Goal: Communication & Community: Answer question/provide support

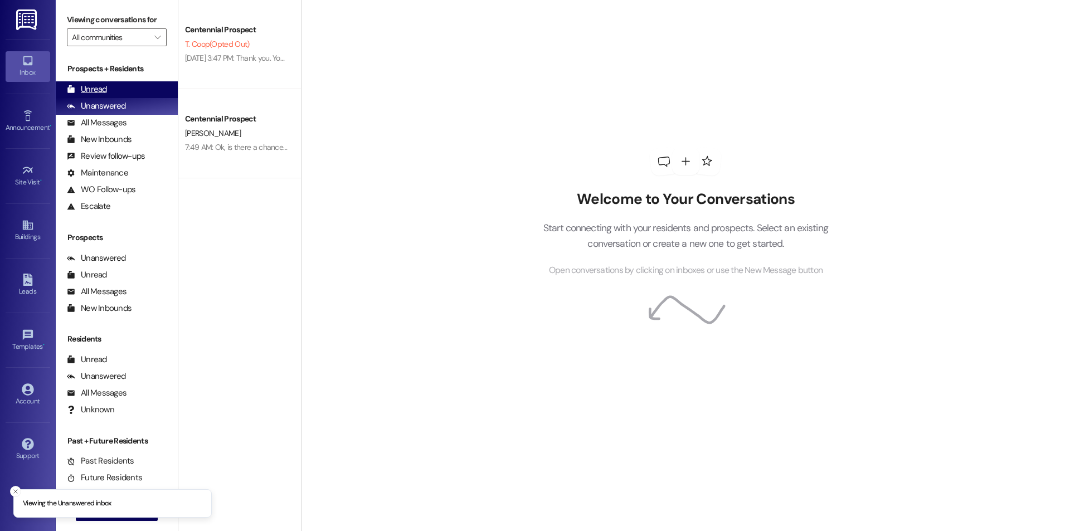
click at [94, 91] on div "Unread" at bounding box center [87, 90] width 40 height 12
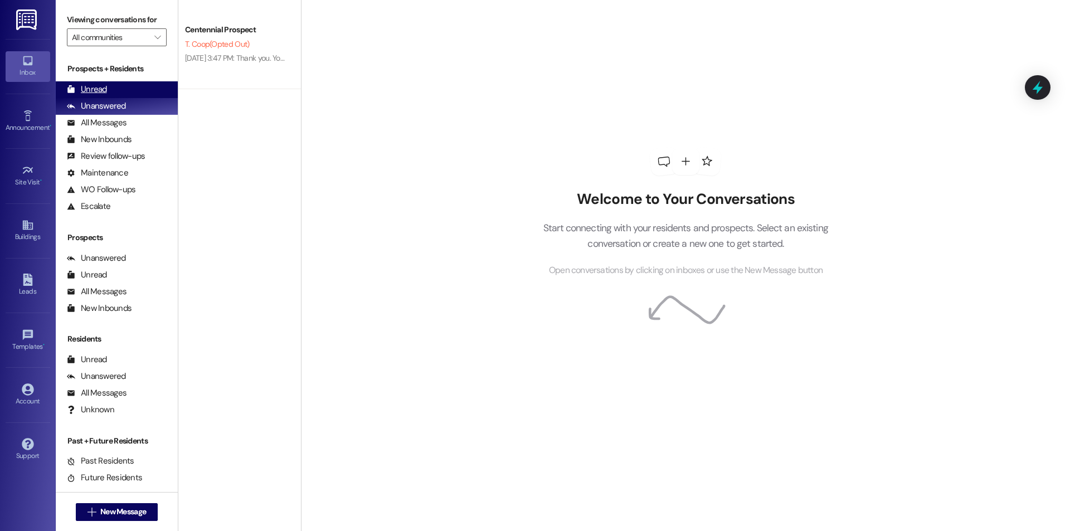
click at [121, 96] on div "Unread (0)" at bounding box center [117, 89] width 122 height 17
click at [119, 81] on div "Unread (0)" at bounding box center [117, 89] width 122 height 17
click at [118, 82] on div "Unread (0)" at bounding box center [117, 89] width 122 height 17
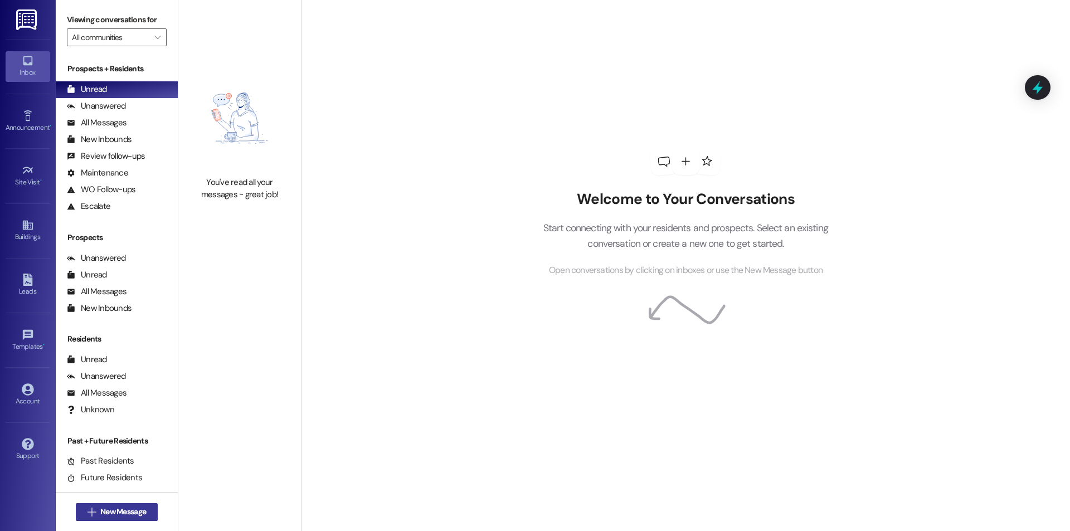
click at [137, 519] on button " New Message" at bounding box center [117, 512] width 82 height 18
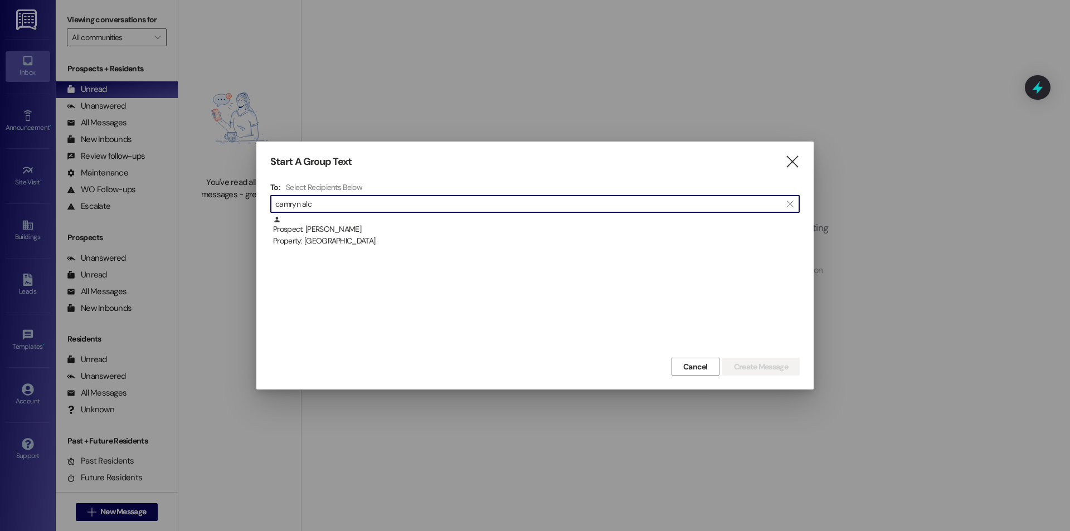
type input "camryn alc"
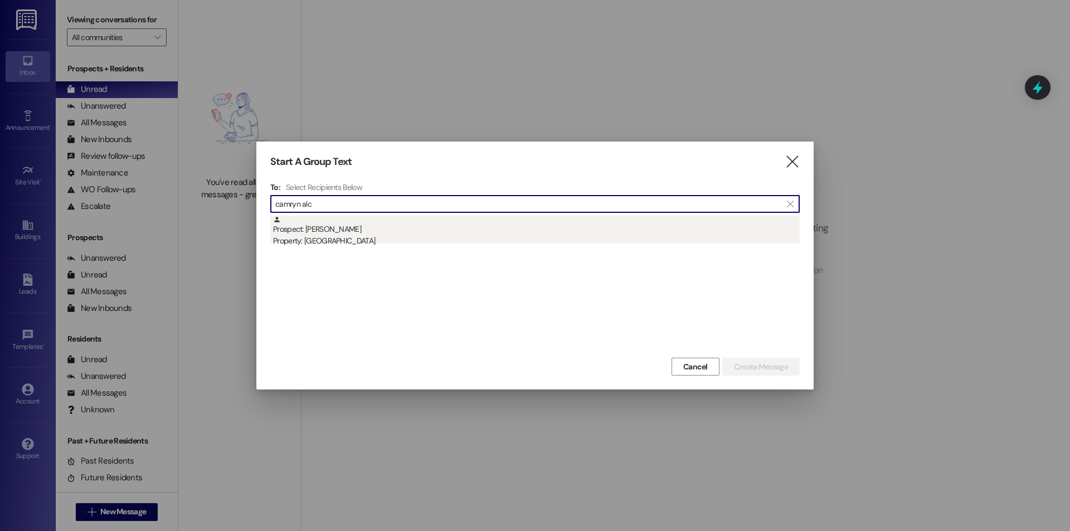
click at [375, 227] on div "Prospect: Camryn Alcon Property: Cornerstone" at bounding box center [536, 232] width 526 height 32
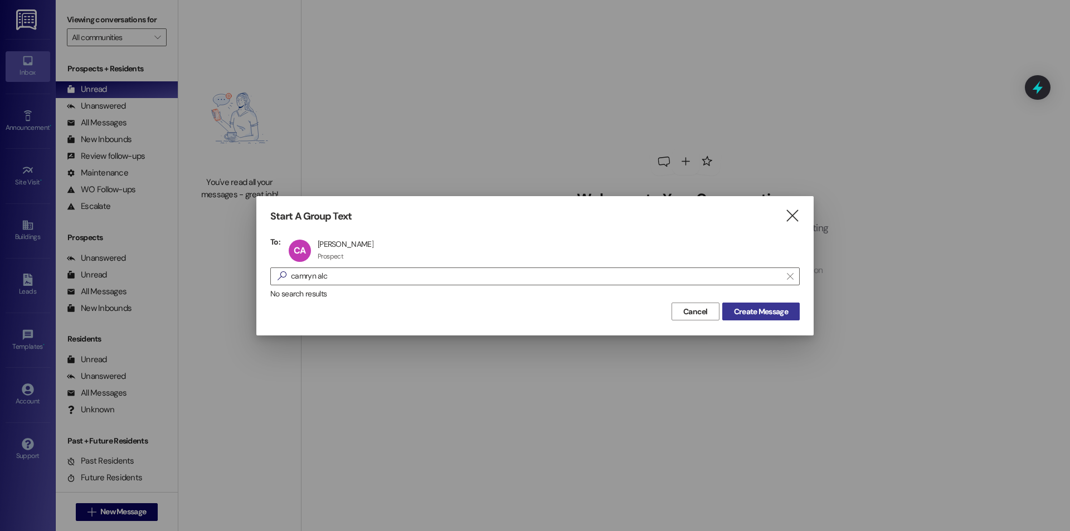
click at [726, 310] on button "Create Message" at bounding box center [760, 312] width 77 height 18
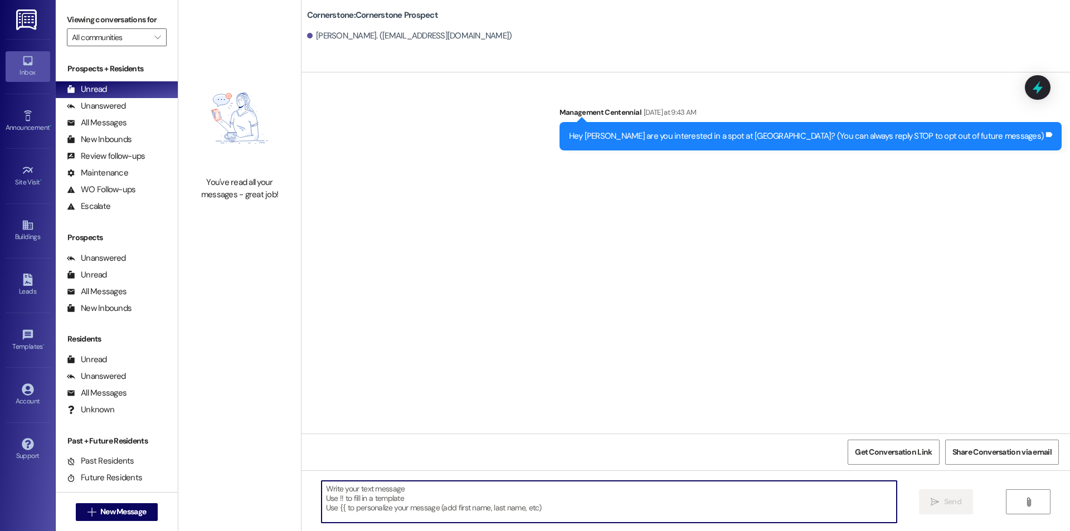
click at [525, 492] on textarea at bounding box center [608, 502] width 575 height 42
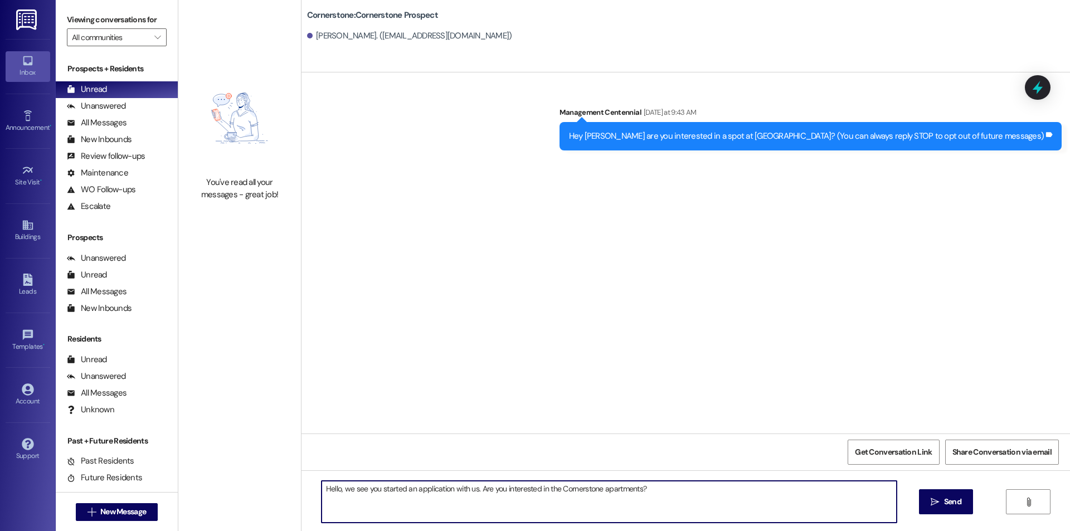
type textarea "Hello, we see you started an application with us. Are you interested in the Cor…"
drag, startPoint x: 696, startPoint y: 499, endPoint x: 240, endPoint y: 475, distance: 456.9
click at [240, 475] on div "You've read all your messages - great job! Cornerstone: Cornerstone Prospect Ca…" at bounding box center [623, 265] width 891 height 531
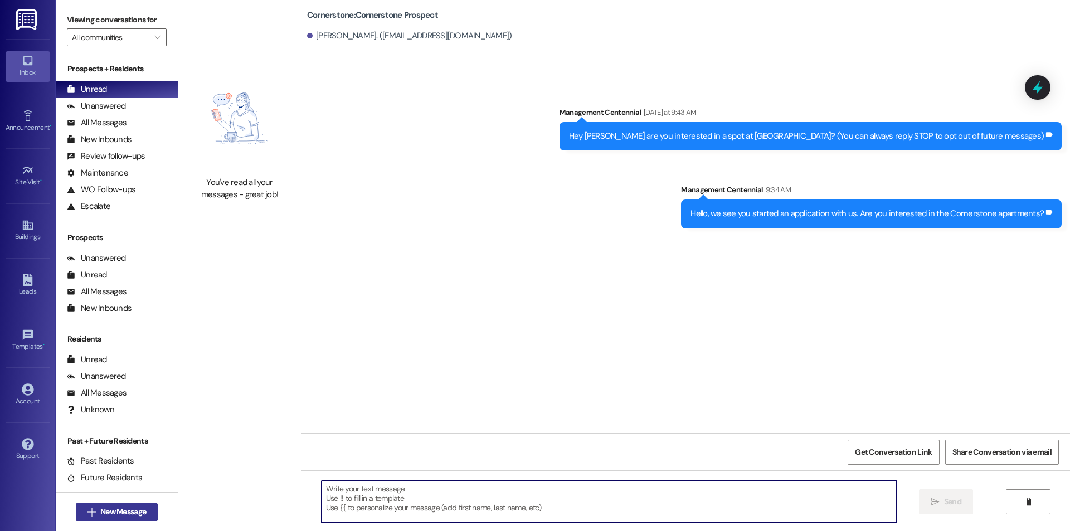
click at [123, 510] on span "New Message" at bounding box center [123, 512] width 46 height 12
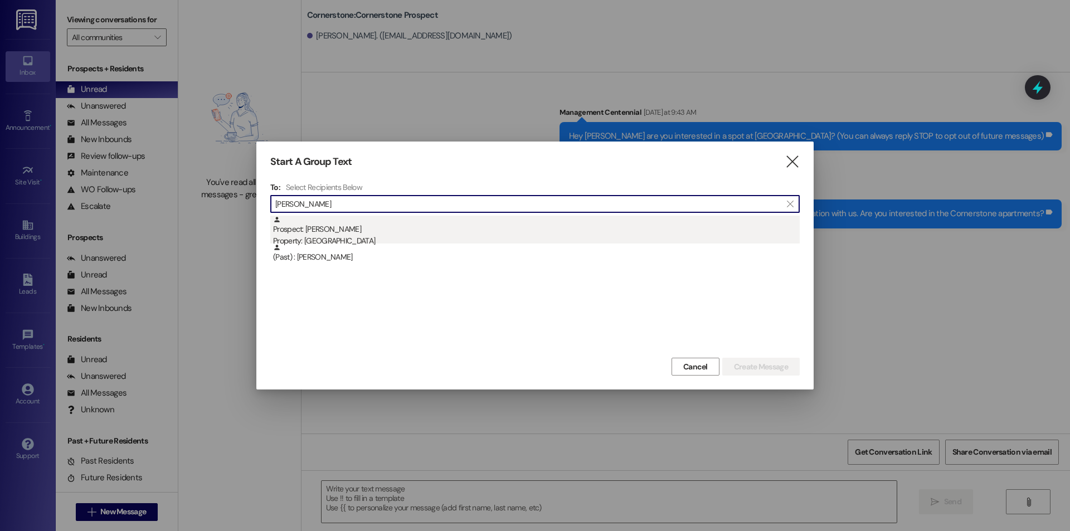
type input "sara law"
click at [467, 231] on div "Prospect: Sara Lawrence Property: Cornerstone" at bounding box center [536, 232] width 526 height 32
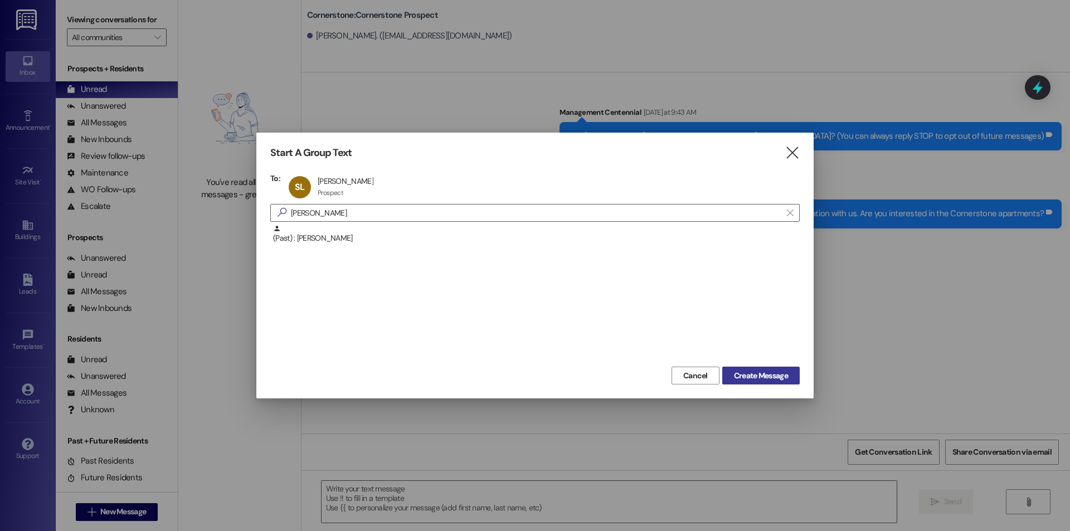
click at [772, 374] on span "Create Message" at bounding box center [761, 376] width 54 height 12
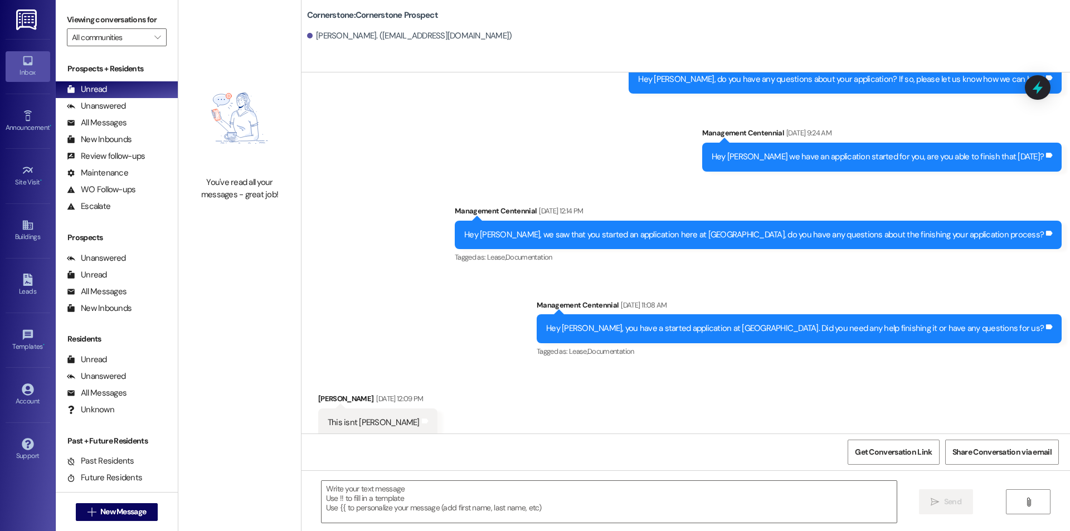
scroll to position [507, 0]
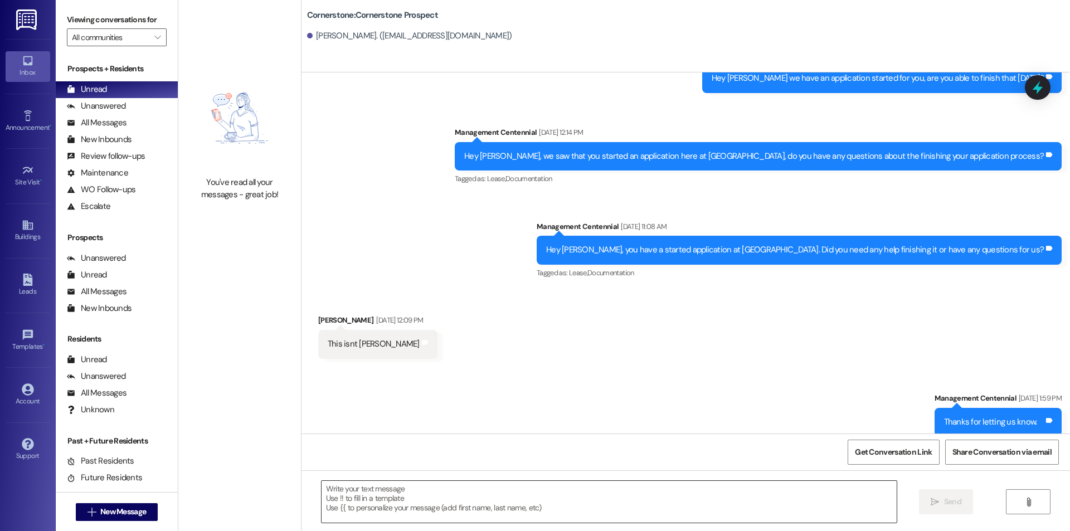
click at [394, 493] on textarea at bounding box center [608, 502] width 575 height 42
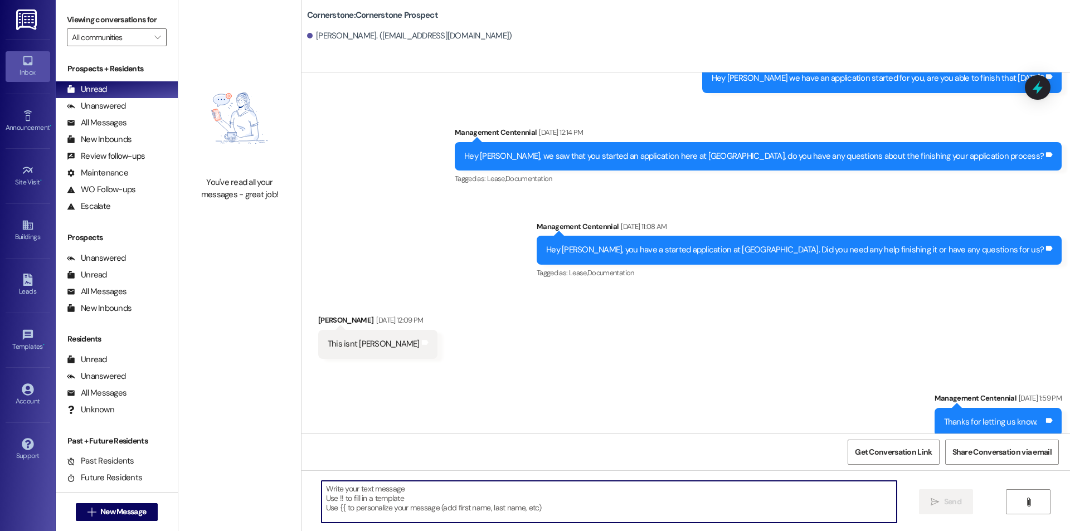
paste textarea "Hello, we see you started an application with us. Are you interested in the Cor…"
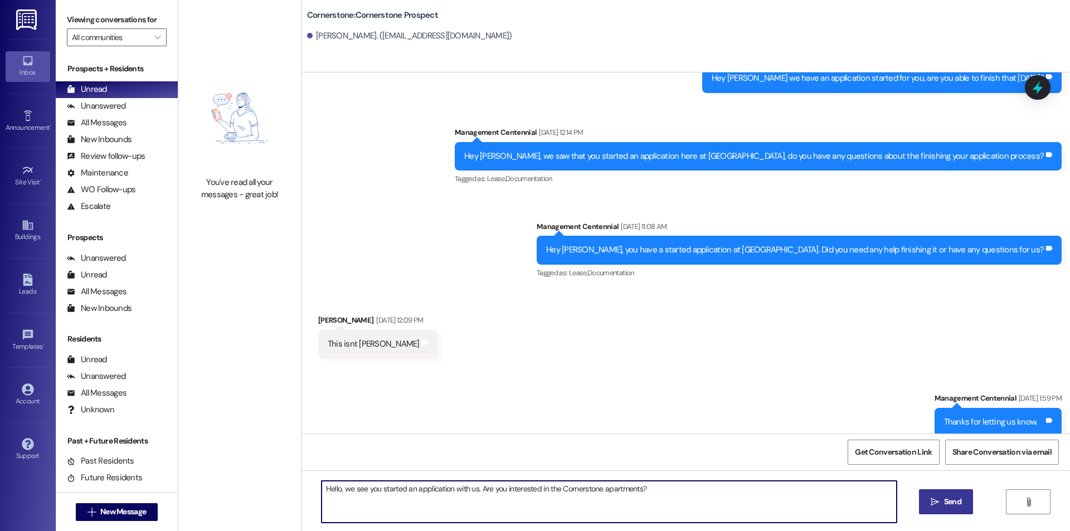
type textarea "Hello, we see you started an application with us. Are you interested in the Cor…"
click at [938, 504] on span " Send" at bounding box center [945, 502] width 35 height 12
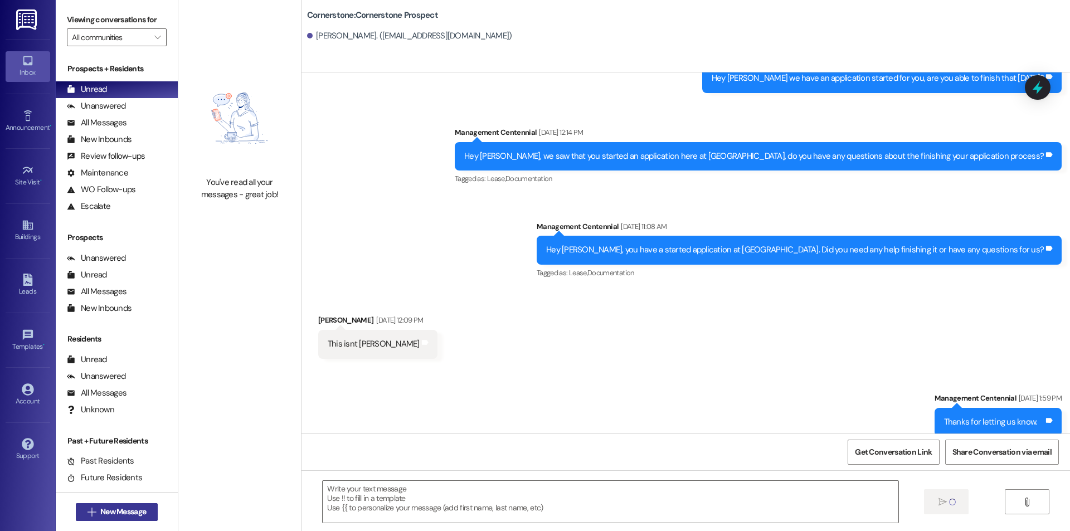
scroll to position [428, 0]
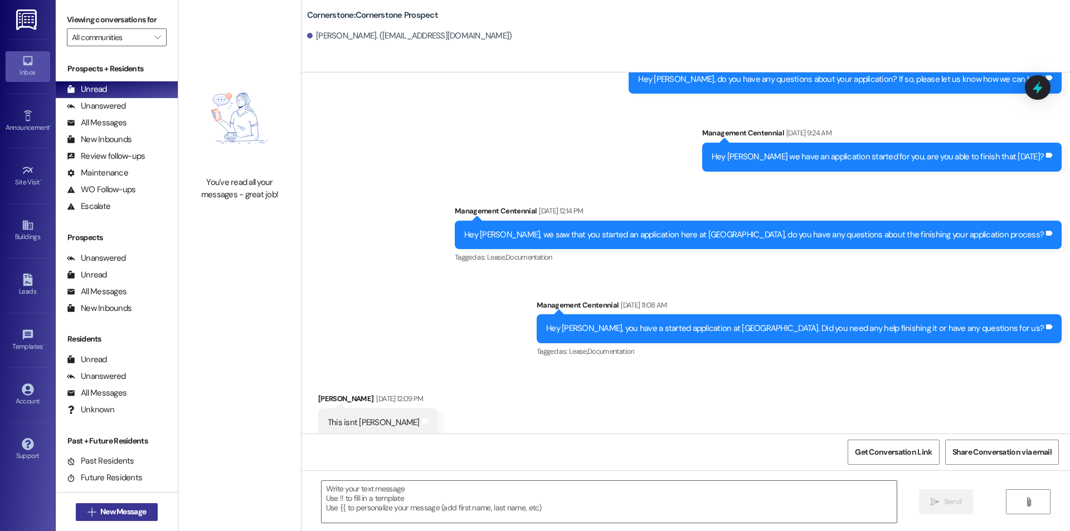
click at [133, 510] on span "New Message" at bounding box center [123, 512] width 46 height 12
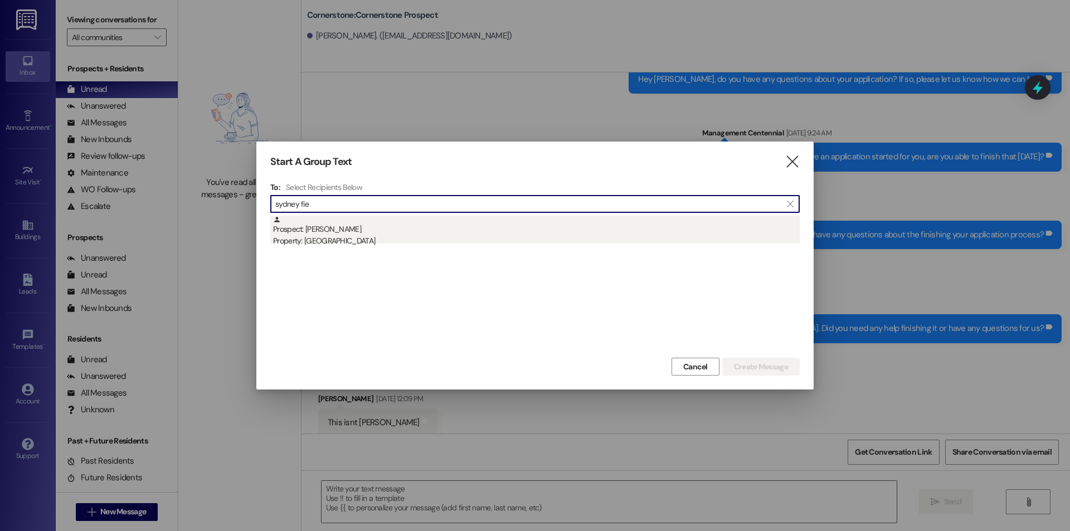
type input "sydney fie"
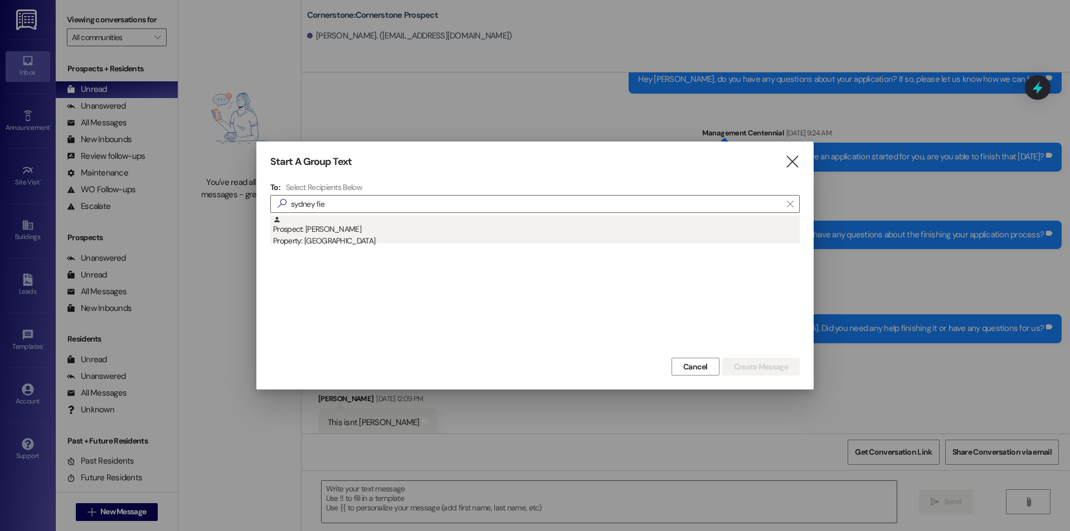
click at [356, 219] on div "Prospect: Sydney Fielding Property: Cornerstone" at bounding box center [536, 232] width 526 height 32
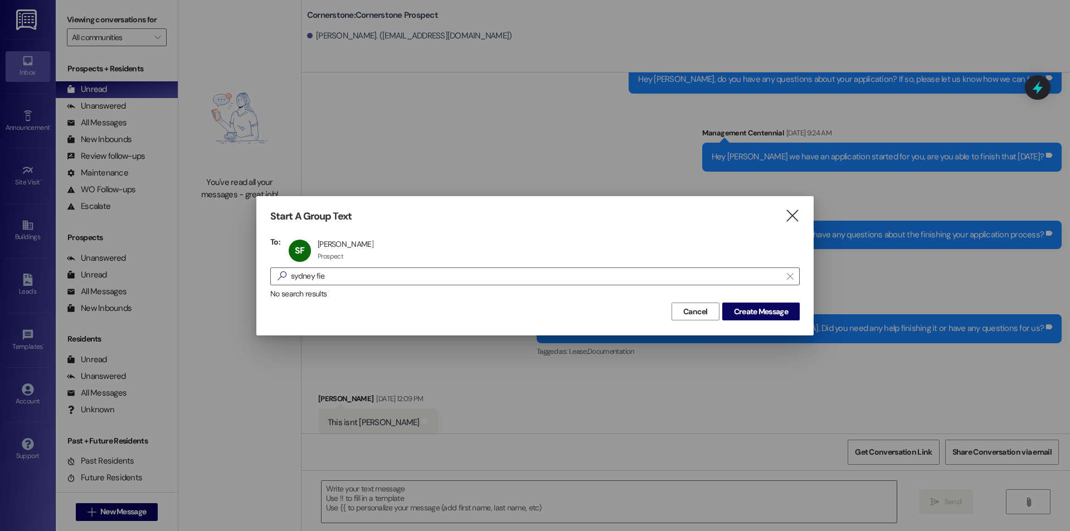
click at [757, 302] on div "Cancel Create Message" at bounding box center [534, 310] width 529 height 21
click at [752, 313] on span "Create Message" at bounding box center [761, 312] width 54 height 12
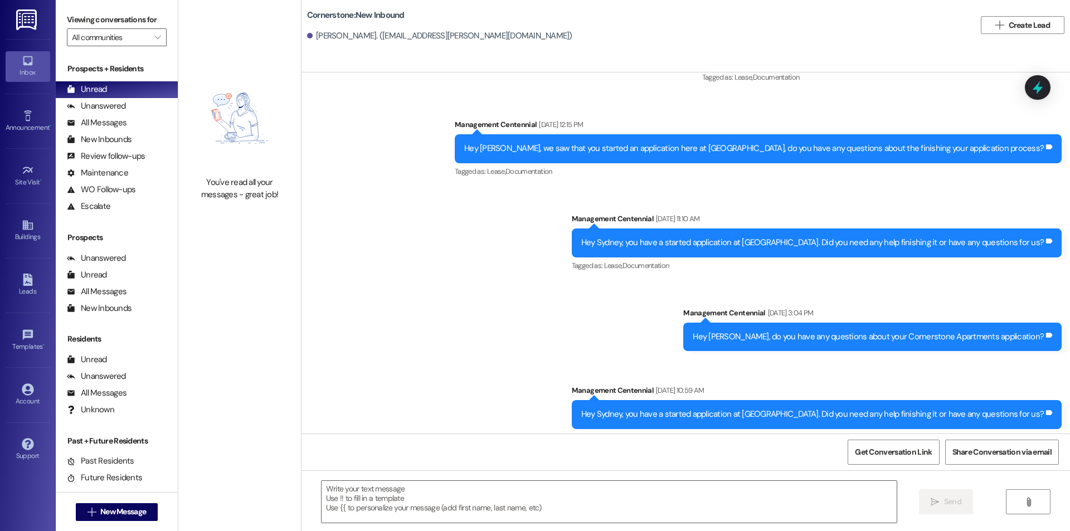
scroll to position [972, 0]
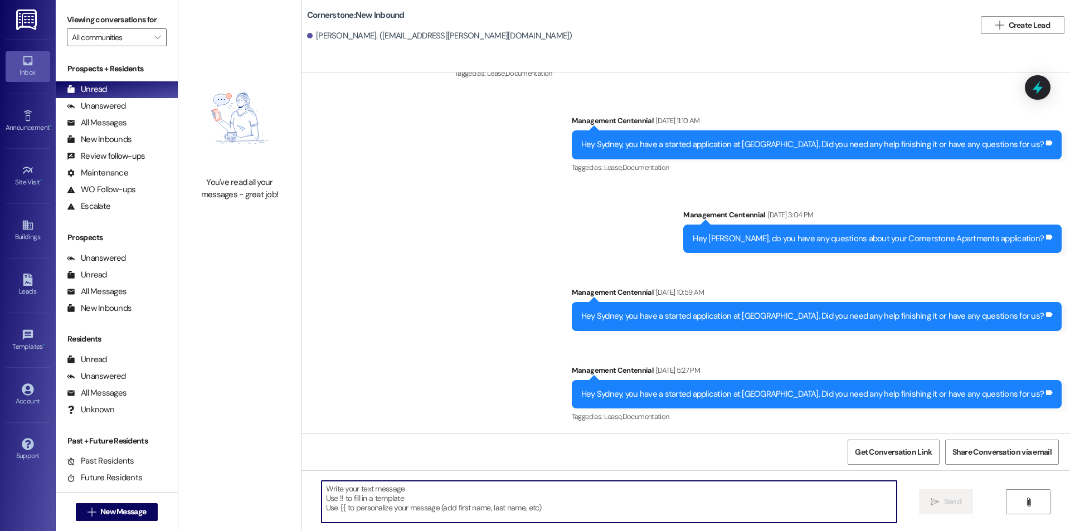
click at [485, 515] on textarea at bounding box center [608, 502] width 575 height 42
paste textarea "Hello, we see you started an application with us. Are you interested in the Cor…"
type textarea "Hello, we see you started an application with us. Are you interested in the Cor…"
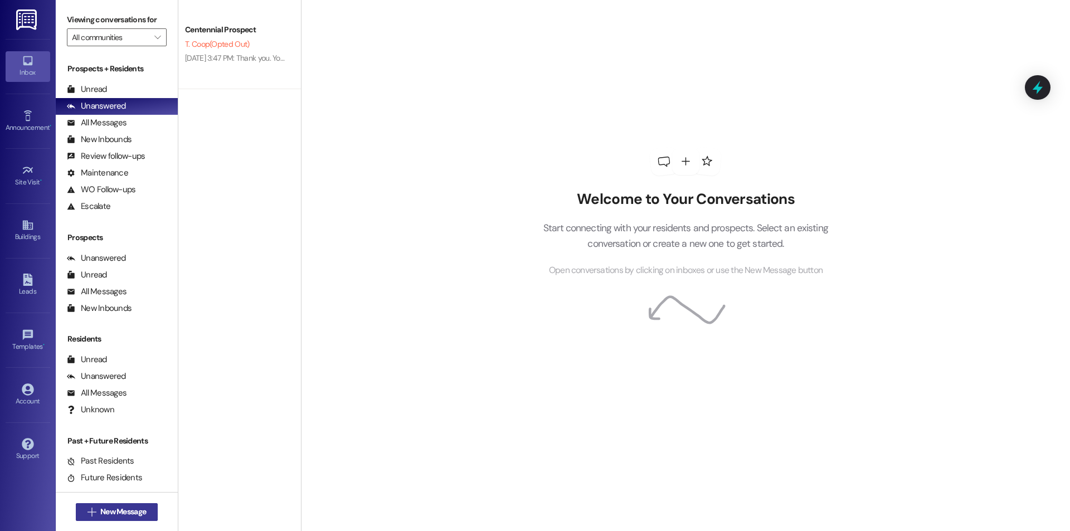
click at [144, 504] on button " New Message" at bounding box center [117, 512] width 82 height 18
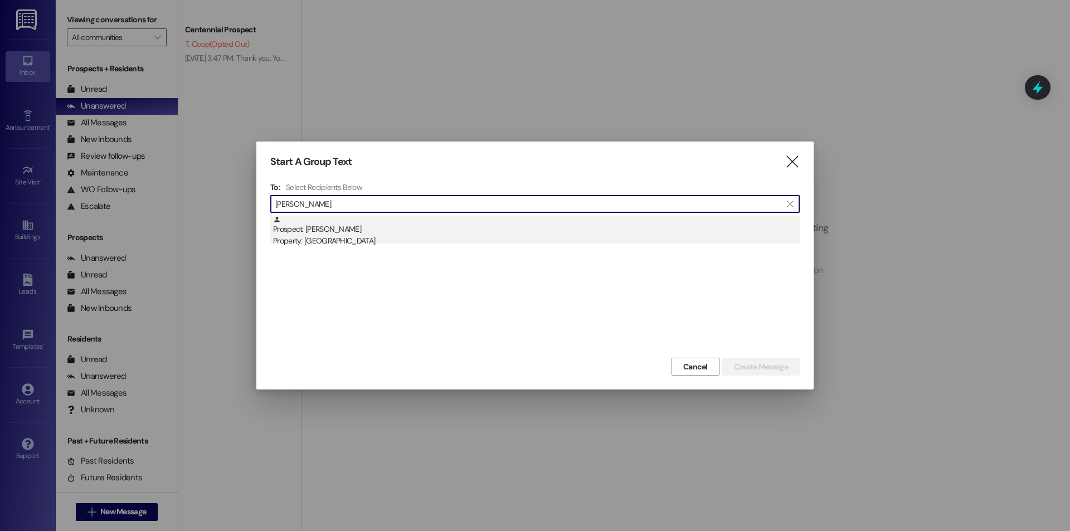
type input "olivia kur"
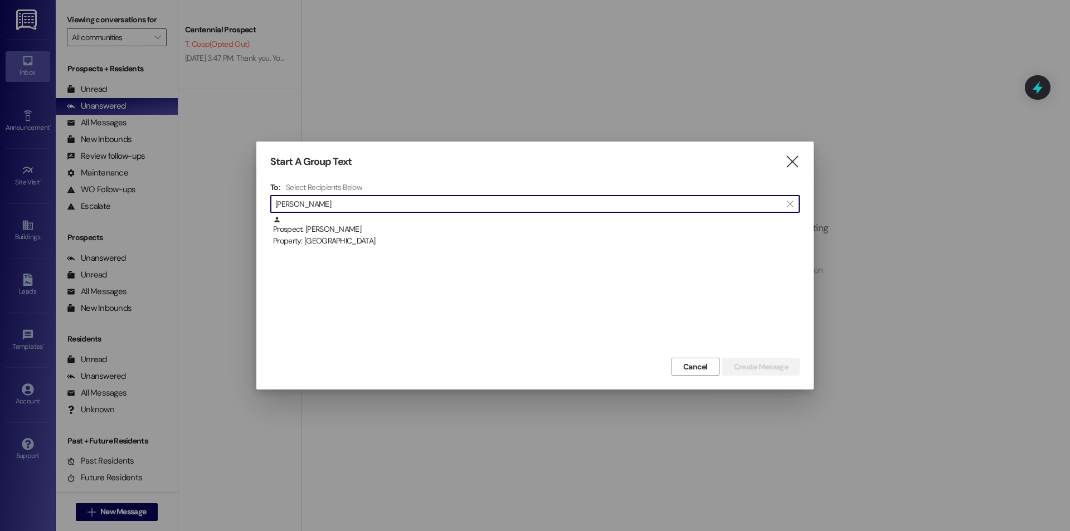
drag, startPoint x: 392, startPoint y: 234, endPoint x: 408, endPoint y: 236, distance: 16.8
click at [392, 234] on div "Prospect: Olivia Kurty Property: Cornerstone" at bounding box center [536, 232] width 526 height 32
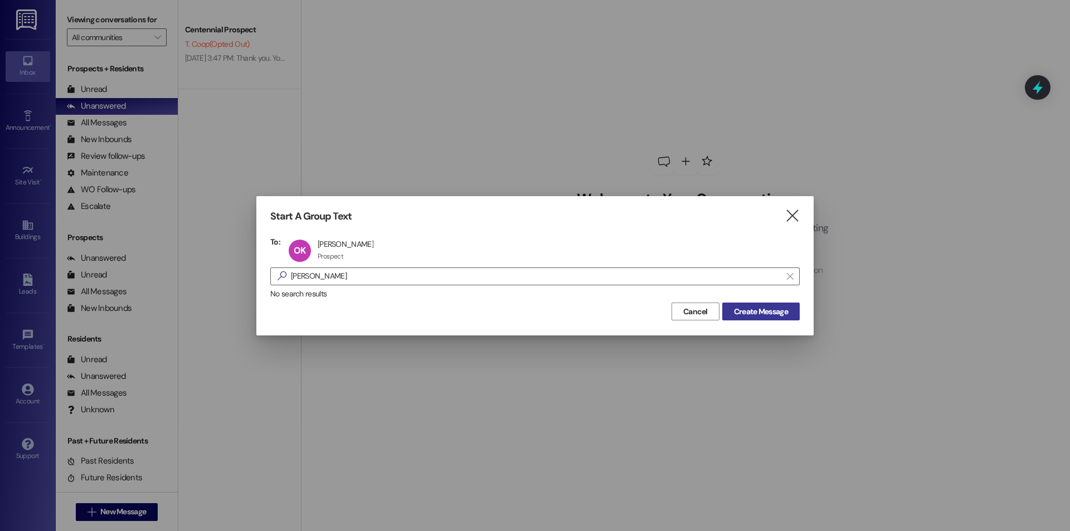
click at [749, 315] on span "Create Message" at bounding box center [761, 312] width 54 height 12
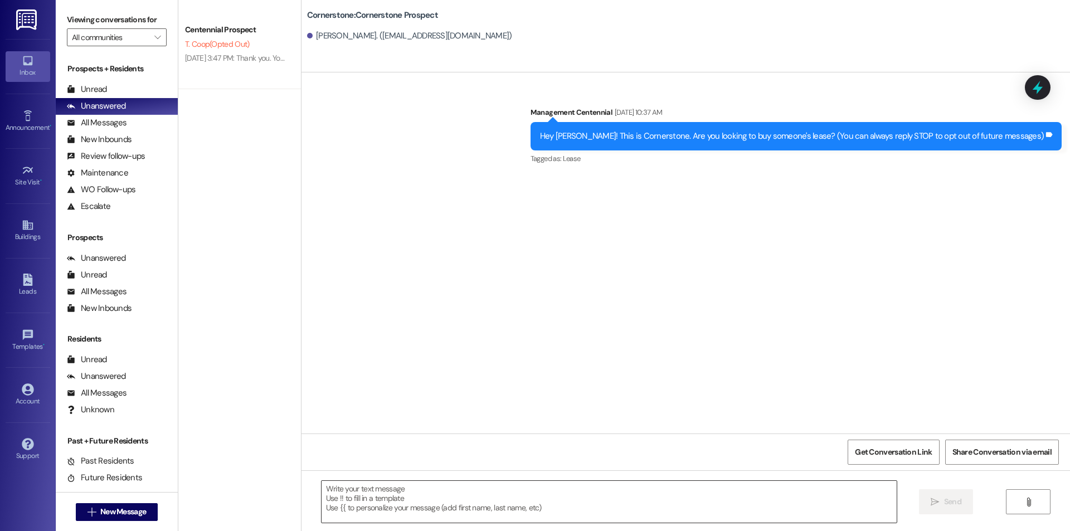
click at [387, 508] on textarea at bounding box center [608, 502] width 575 height 42
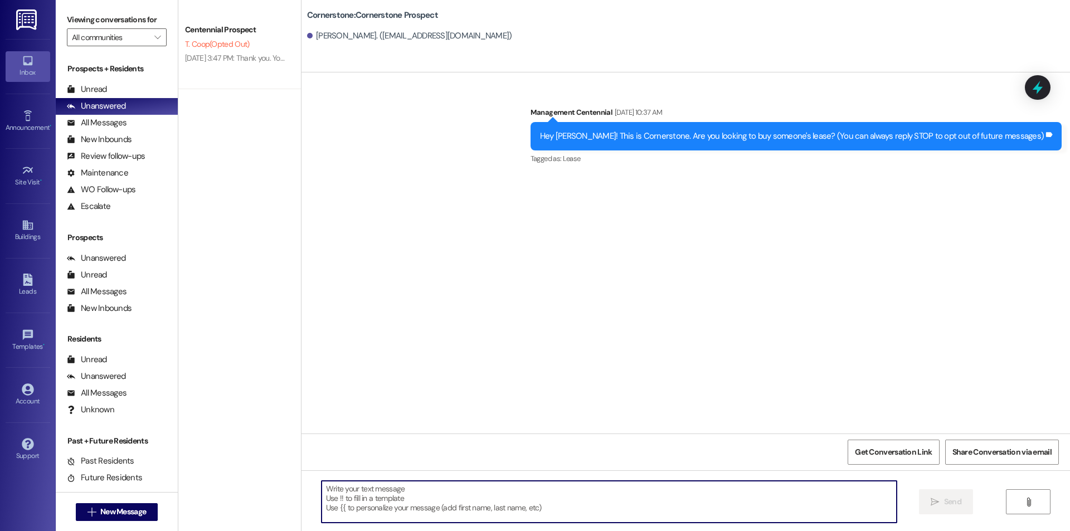
paste textarea "Hello, we see you started an application with us. Are you interested in the Cor…"
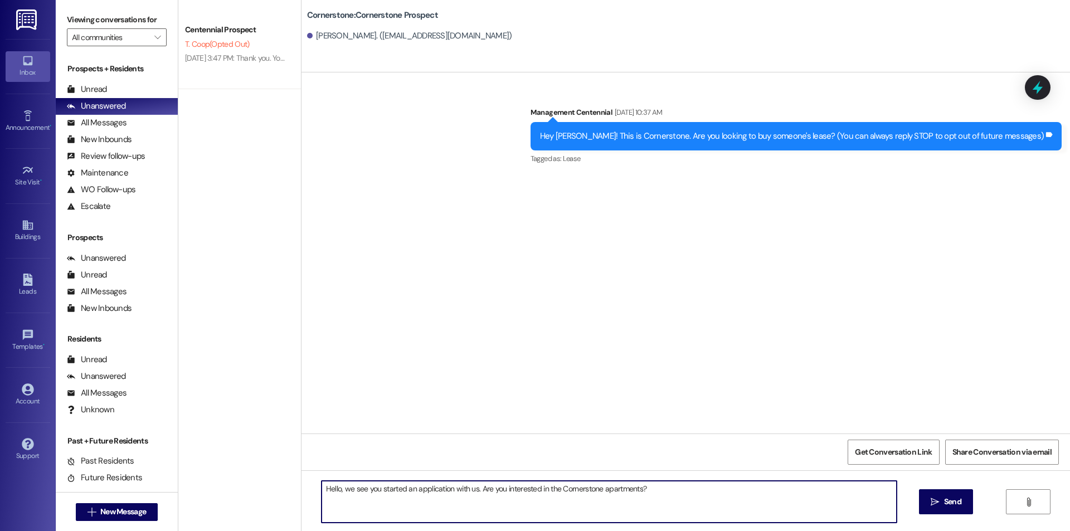
drag, startPoint x: 397, startPoint y: 488, endPoint x: 374, endPoint y: 489, distance: 22.9
click at [374, 489] on textarea "Hello, we see you started an application with us. Are you interested in the Cor…" at bounding box center [608, 502] width 575 height 42
type textarea "Hello, we see you completed an application with us. Are you interested in the C…"
click at [418, 485] on textarea "Hello, we see you completed an application with us. Are you interested in the C…" at bounding box center [608, 502] width 575 height 42
click at [429, 500] on textarea "Hello, we see you completed an application with us. Are you interested in the C…" at bounding box center [608, 502] width 575 height 42
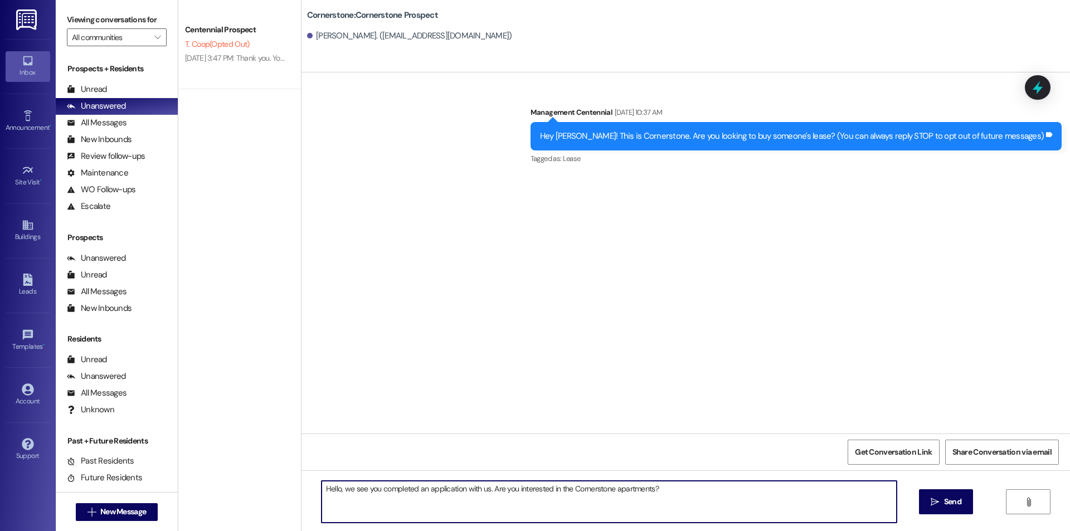
drag, startPoint x: 684, startPoint y: 490, endPoint x: 246, endPoint y: 490, distance: 437.3
click at [258, 489] on div "Centennial Prospect T. Coop (Opted Out) Aug 11, 2025 at 3:47 PM: Thank you. You…" at bounding box center [623, 265] width 891 height 531
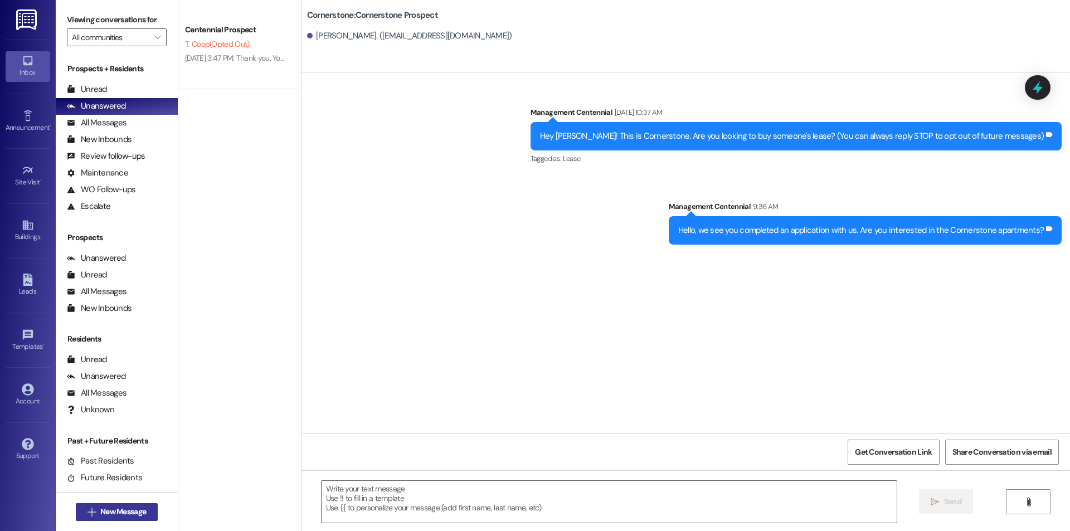
click at [118, 515] on span "New Message" at bounding box center [123, 512] width 46 height 12
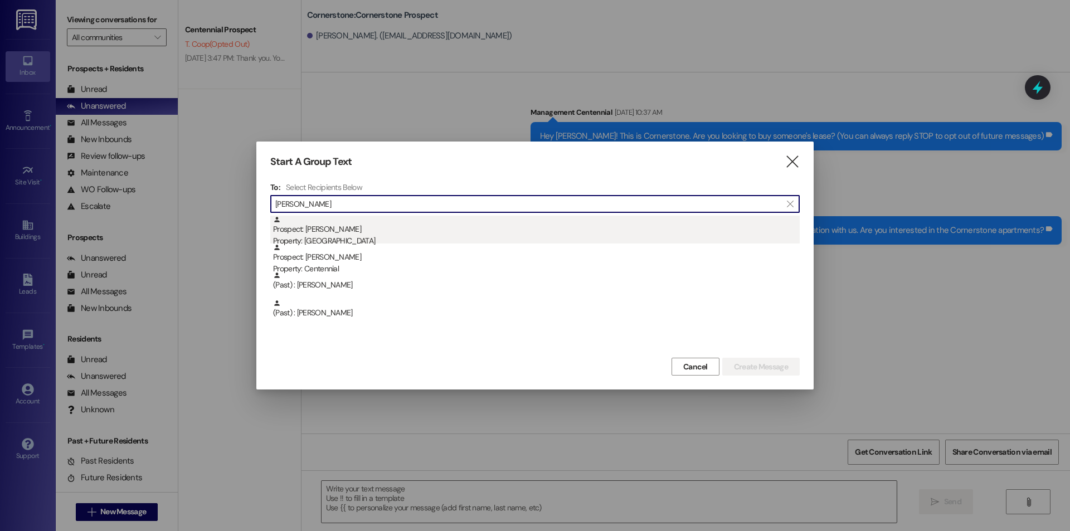
type input "kathleen"
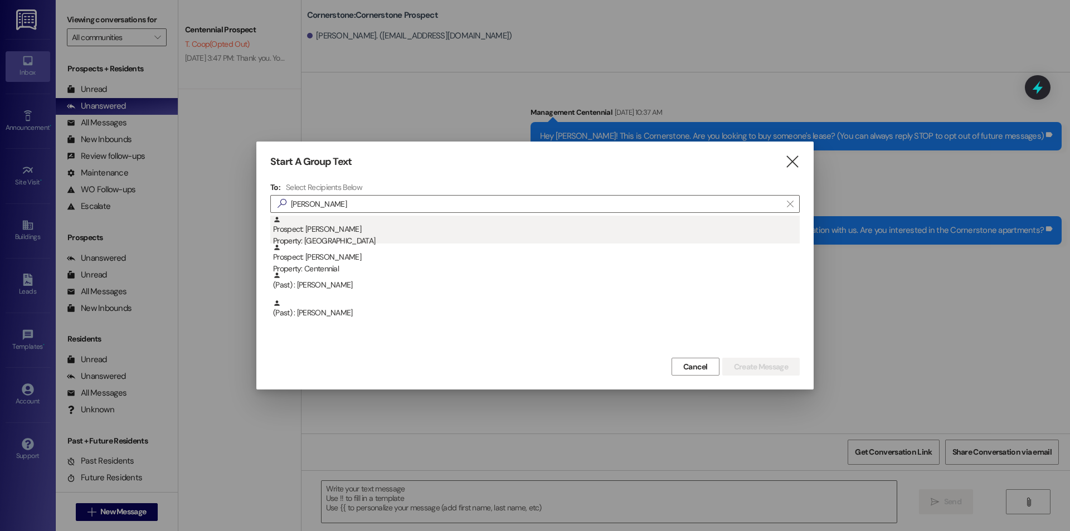
click at [434, 225] on div "Prospect: Kathleen Deibel Property: Cornerstone" at bounding box center [536, 232] width 526 height 32
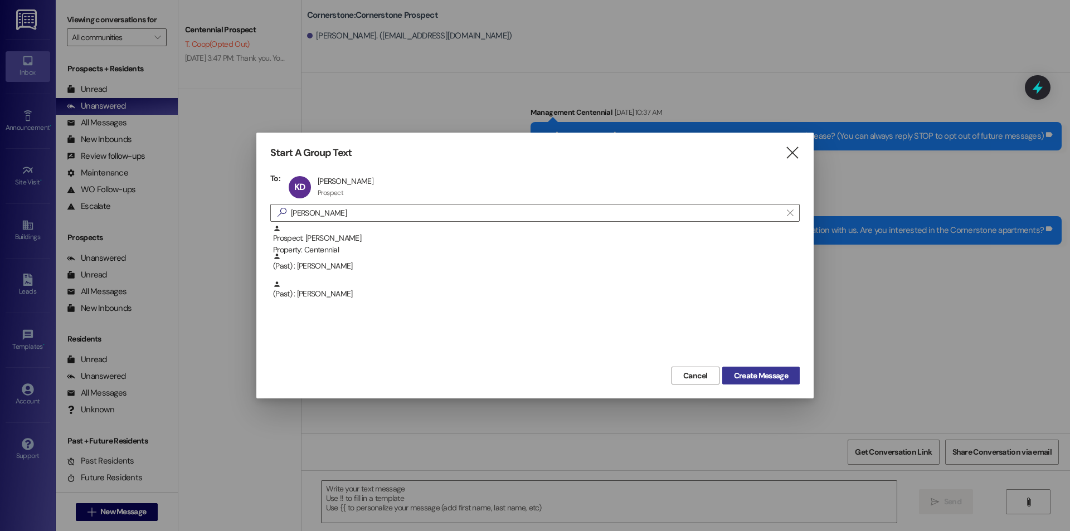
click at [755, 375] on span "Create Message" at bounding box center [761, 376] width 54 height 12
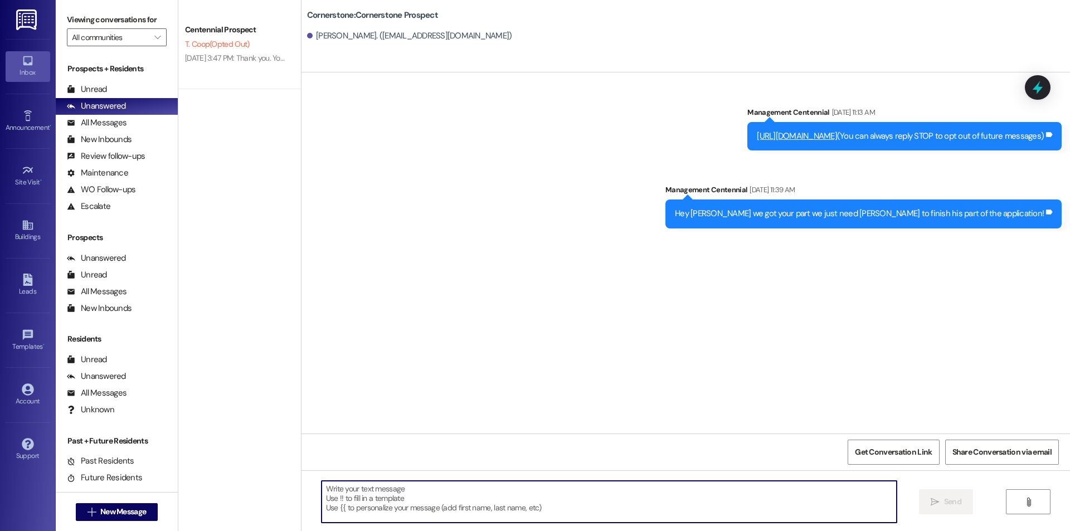
click at [456, 504] on textarea at bounding box center [608, 502] width 575 height 42
paste textarea "Hello, we see you completed an application with us. Are you interested in the C…"
type textarea "Hello, we see you completed an application with us. Are you interested in the C…"
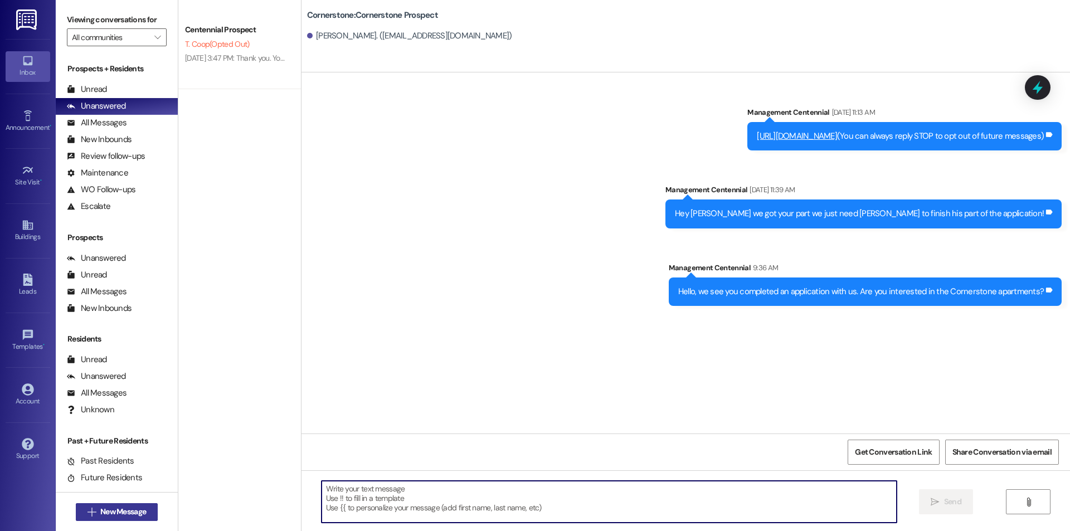
click at [109, 506] on span "New Message" at bounding box center [123, 512] width 46 height 12
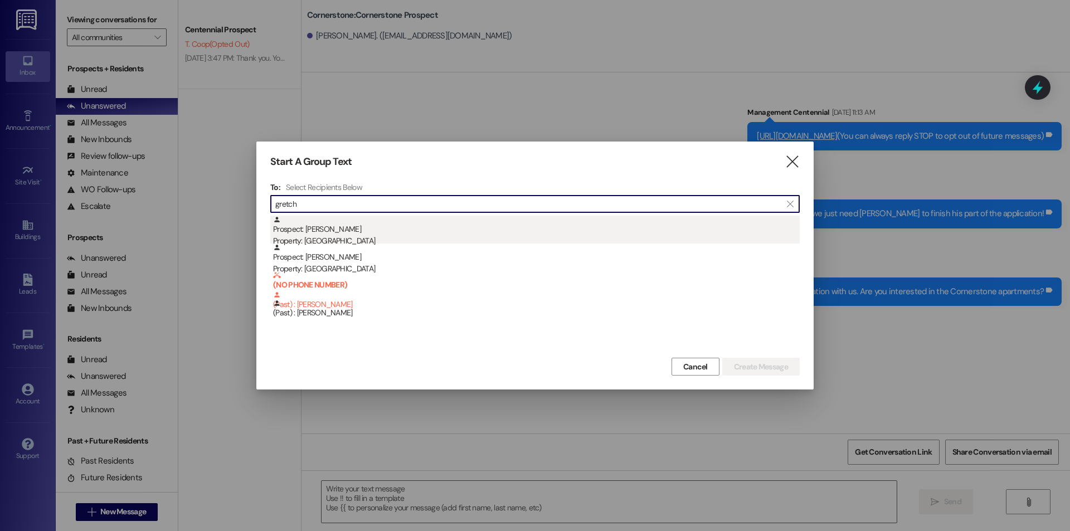
type input "gretch"
click at [363, 225] on div "Prospect: Gretchen Allen Property: Cornerstone" at bounding box center [536, 232] width 526 height 32
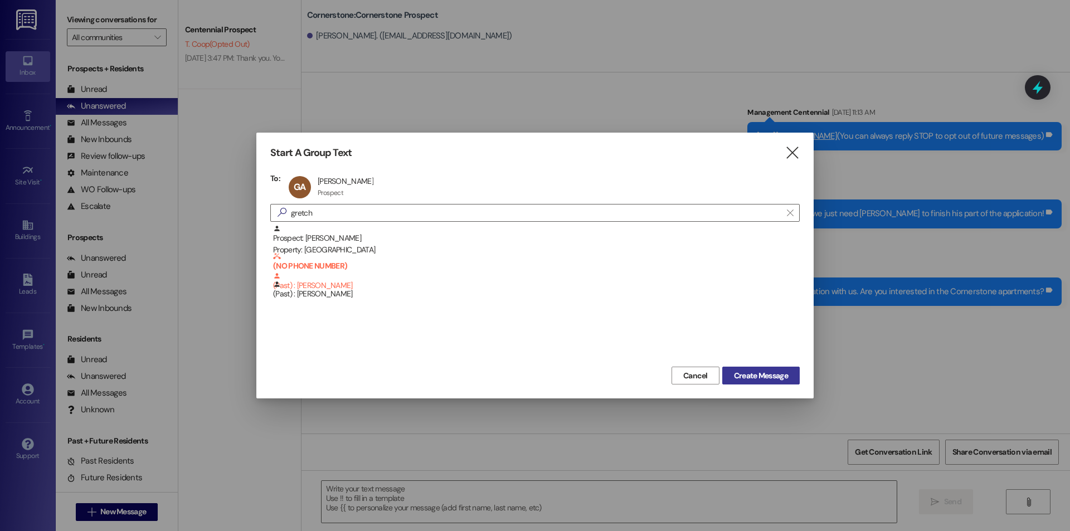
click at [764, 382] on button "Create Message" at bounding box center [760, 376] width 77 height 18
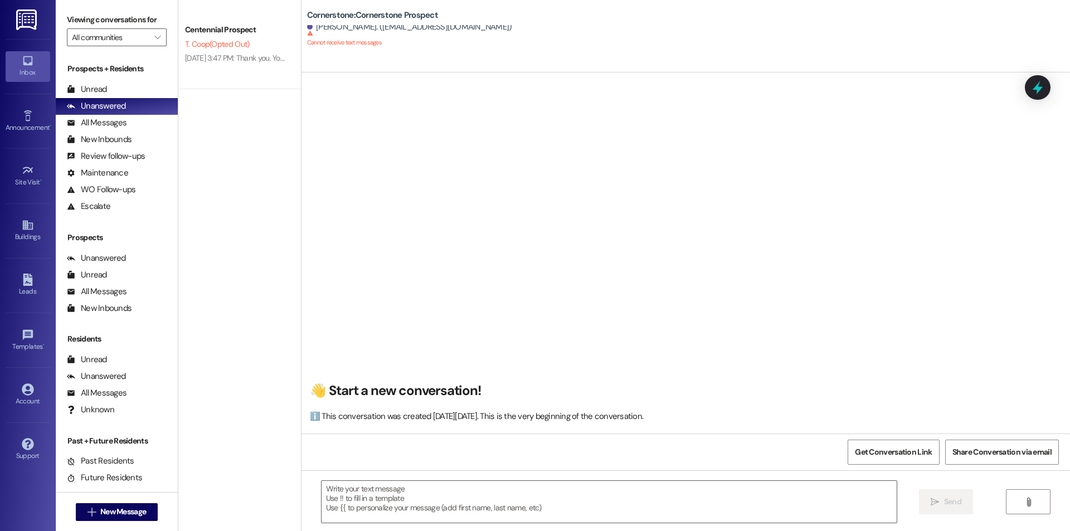
scroll to position [1, 0]
click at [145, 516] on span "New Message" at bounding box center [123, 512] width 50 height 12
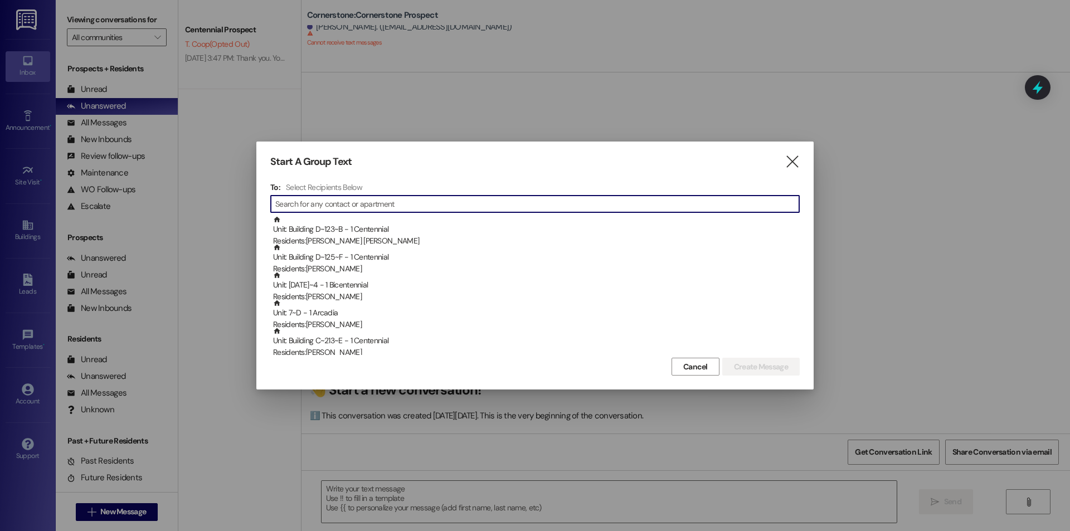
click at [356, 202] on input at bounding box center [537, 204] width 524 height 16
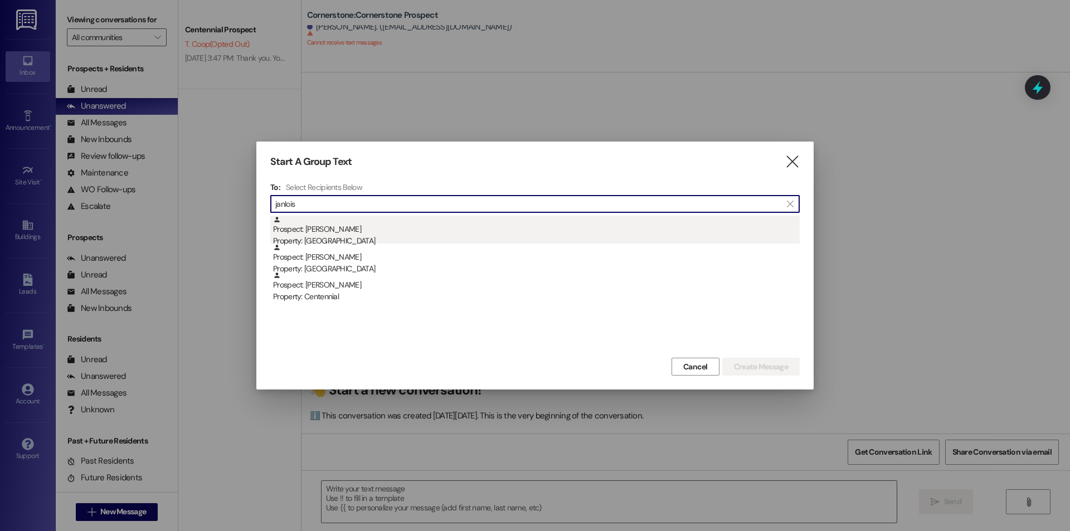
type input "janlois"
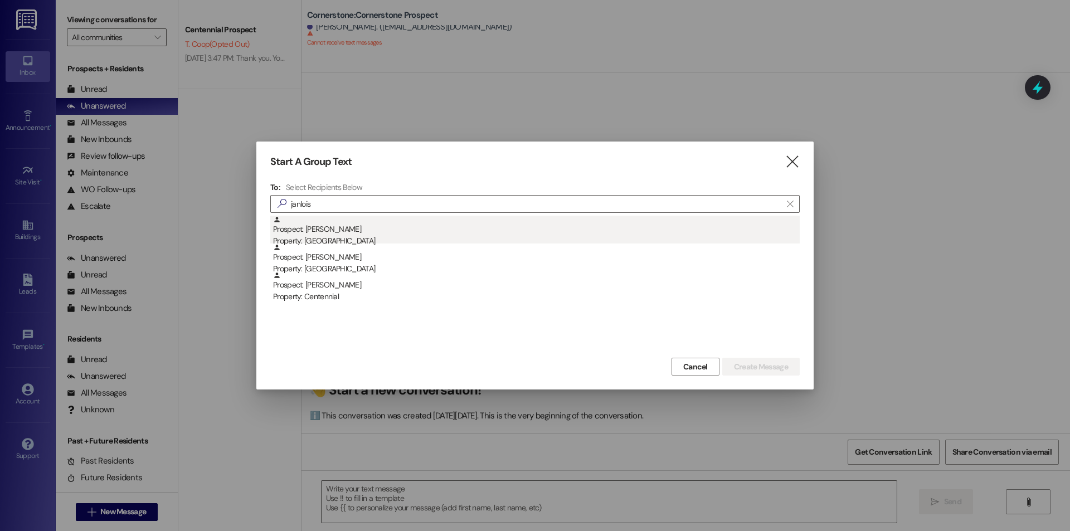
click at [354, 225] on div "Prospect: Janlois Paredes Property: Cornerstone" at bounding box center [536, 232] width 526 height 32
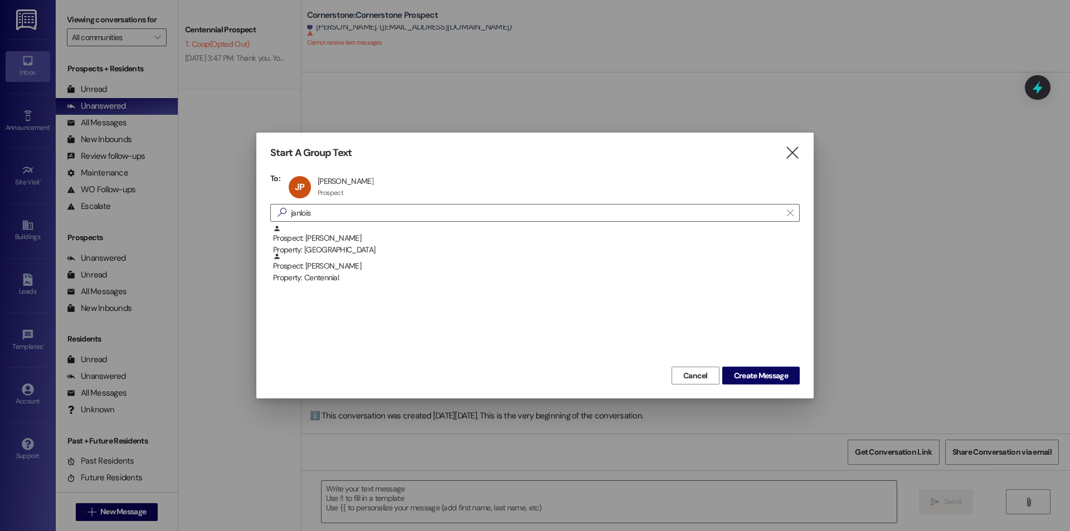
click at [746, 365] on div "Cancel Create Message" at bounding box center [534, 374] width 529 height 21
click at [745, 374] on span "Create Message" at bounding box center [761, 376] width 54 height 12
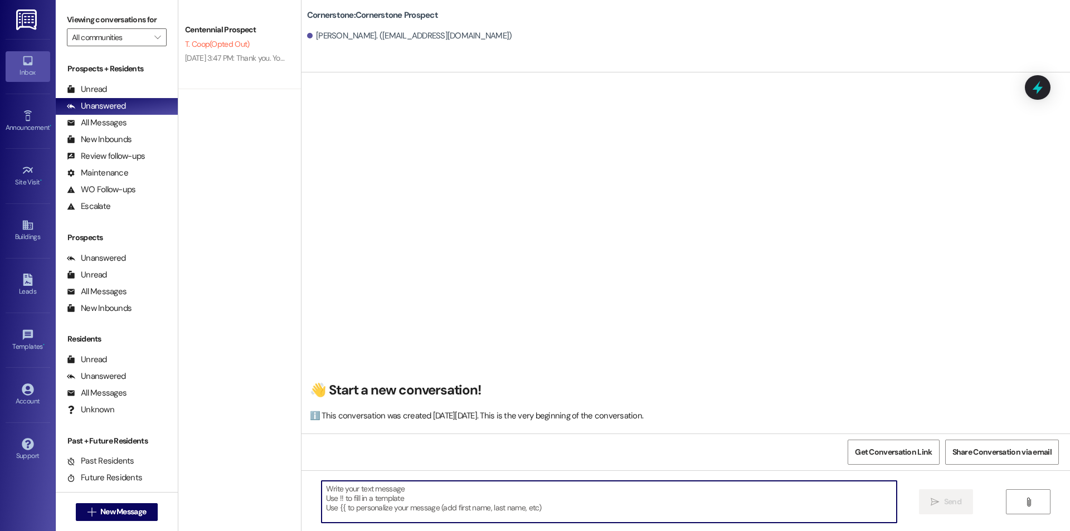
click at [381, 491] on textarea at bounding box center [608, 502] width 575 height 42
paste textarea "Hello, we see you completed an application with us. Are you interested in the C…"
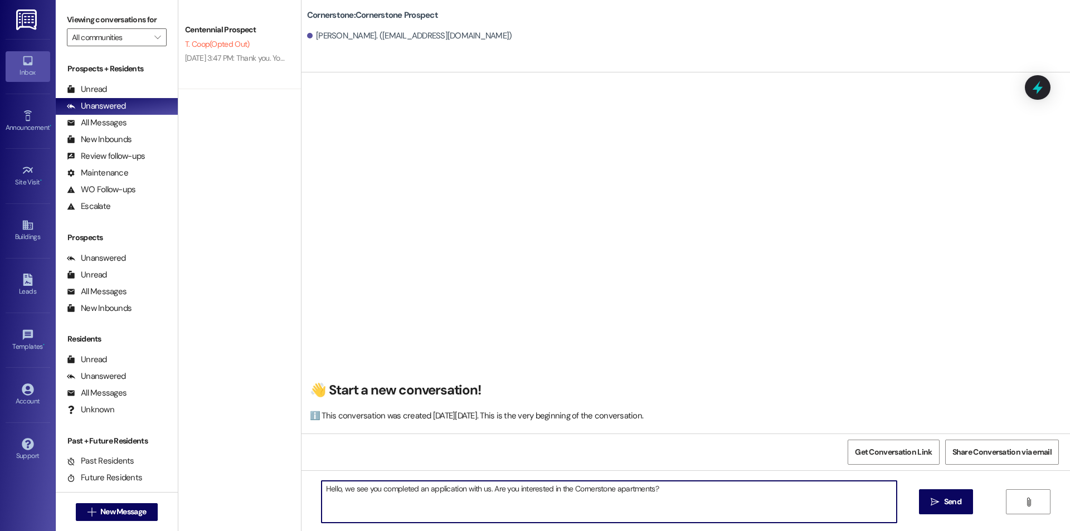
click at [334, 486] on textarea "Hello, we see you completed an application with us. Are you interested in the C…" at bounding box center [608, 502] width 575 height 42
type textarea "Hello Janlois, we see you completed an application with us. Are you interested …"
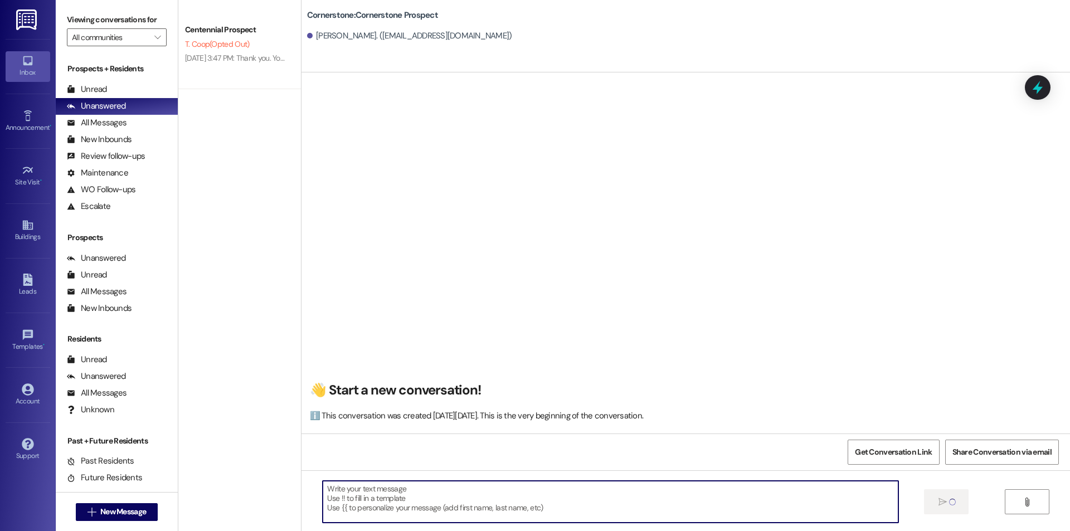
scroll to position [0, 0]
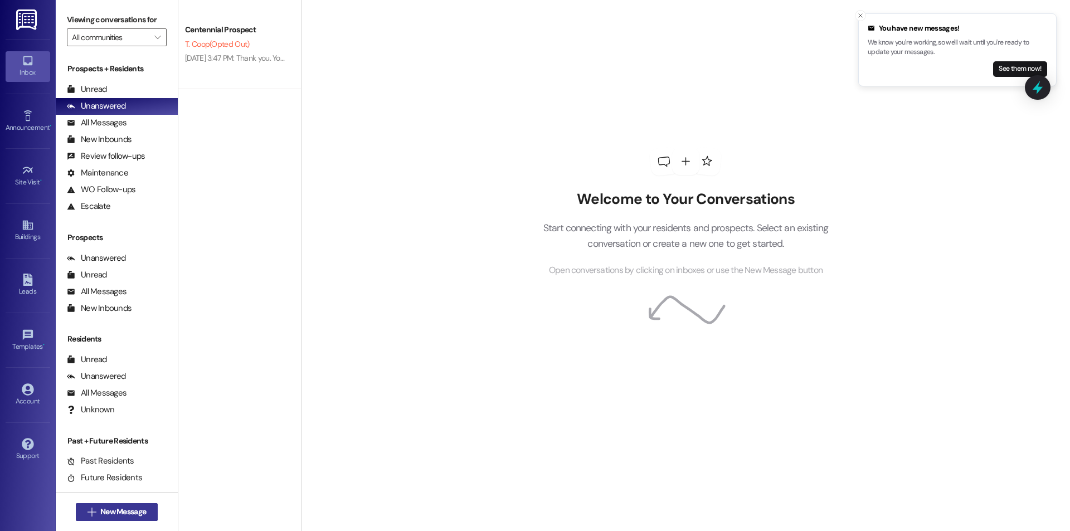
click at [131, 518] on button " New Message" at bounding box center [117, 512] width 82 height 18
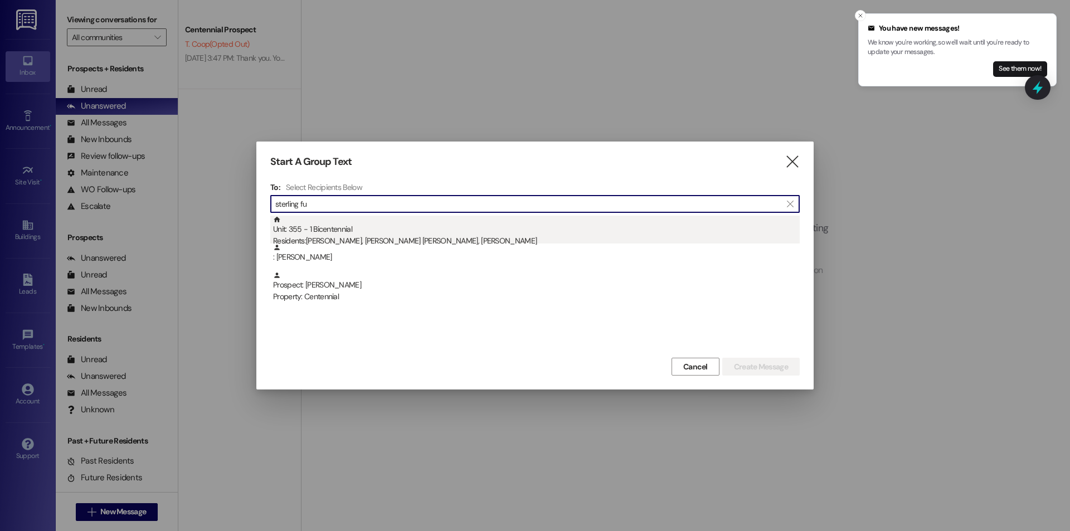
type input "sterling fu"
click at [441, 231] on div "Unit: 355 - 1 Bicentennial Residents: Jadyn Parkinson, Ekoh Campbell, Sterling …" at bounding box center [536, 232] width 526 height 32
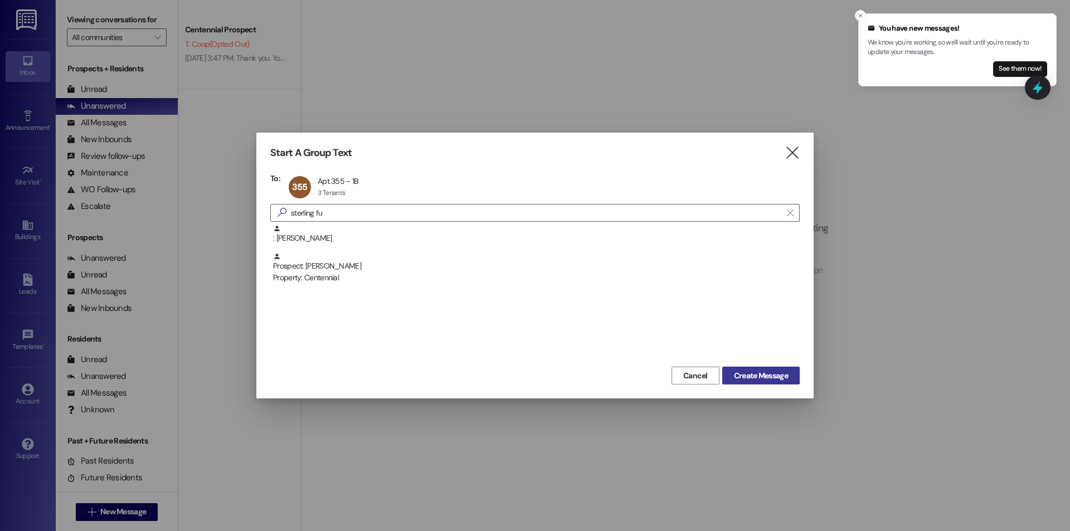
click at [752, 379] on span "Create Message" at bounding box center [761, 376] width 54 height 12
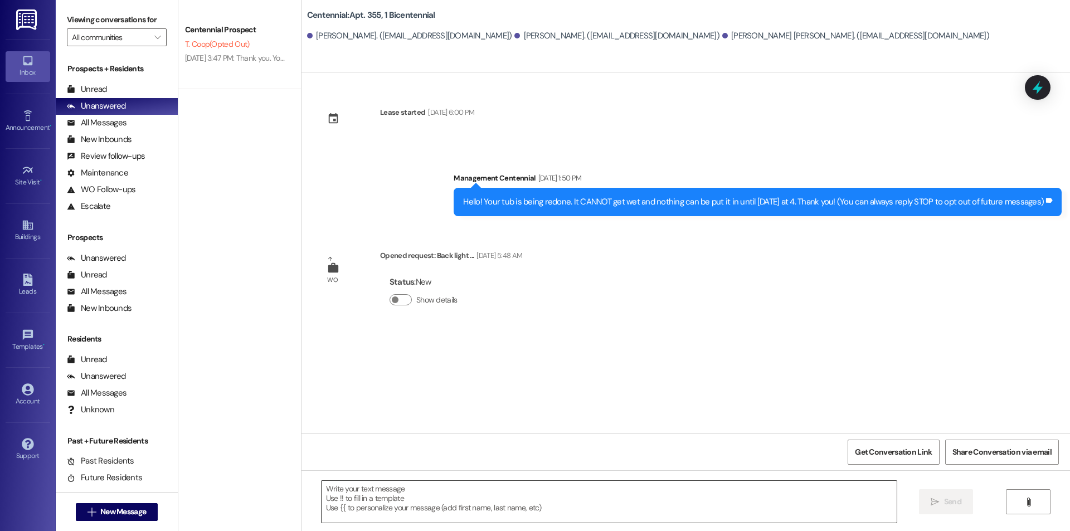
click at [524, 490] on textarea at bounding box center [608, 502] width 575 height 42
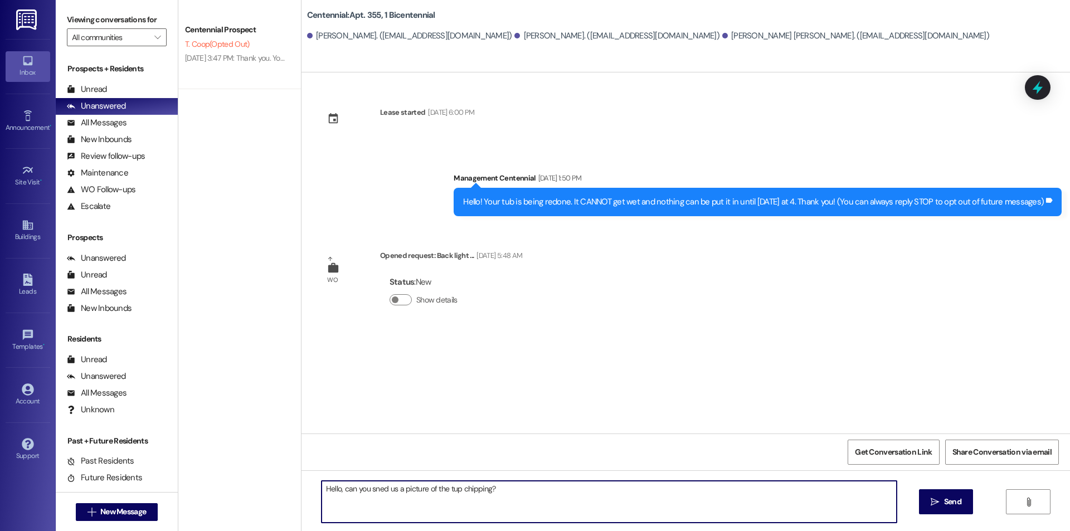
click at [449, 490] on textarea "Hello, can you sned us a picture of the tup chipping?" at bounding box center [608, 502] width 575 height 42
type textarea "Hello, can you send us a picture of the tub chipping?"
click at [910, 508] on div "Hello, can you send us a picture of the tub chipping?  Send " at bounding box center [685, 512] width 768 height 84
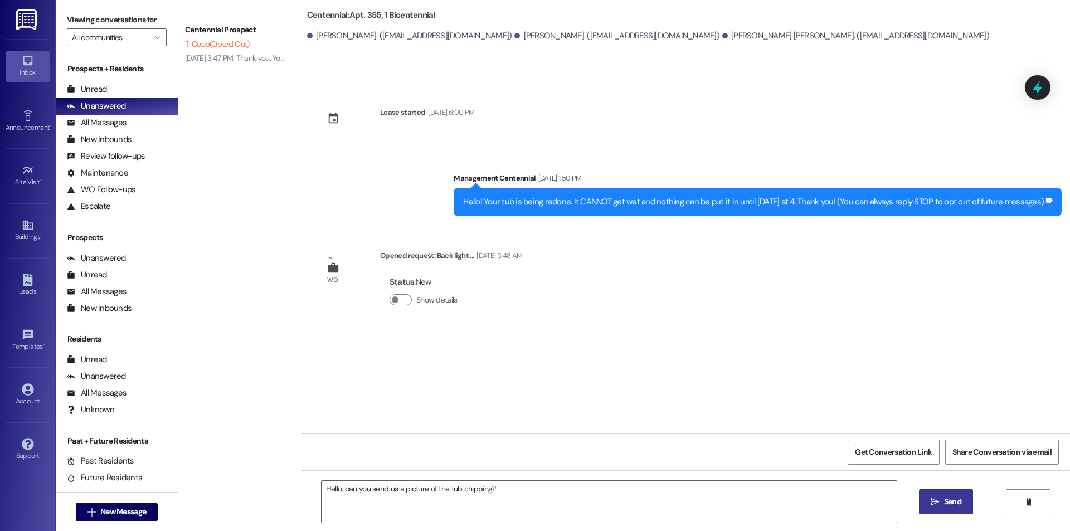
click at [928, 506] on span " Send" at bounding box center [945, 502] width 35 height 12
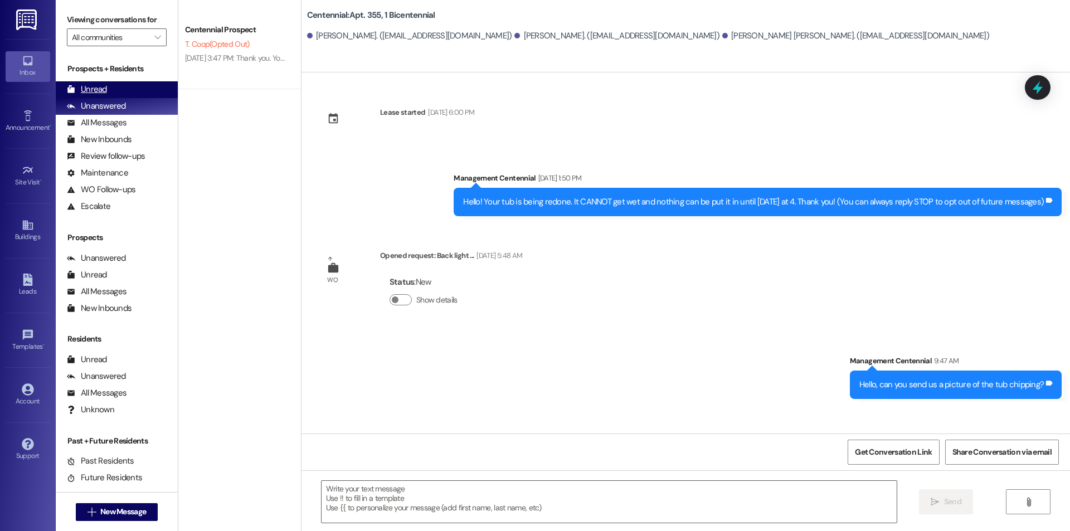
click at [108, 89] on div "Unread (0)" at bounding box center [117, 89] width 122 height 17
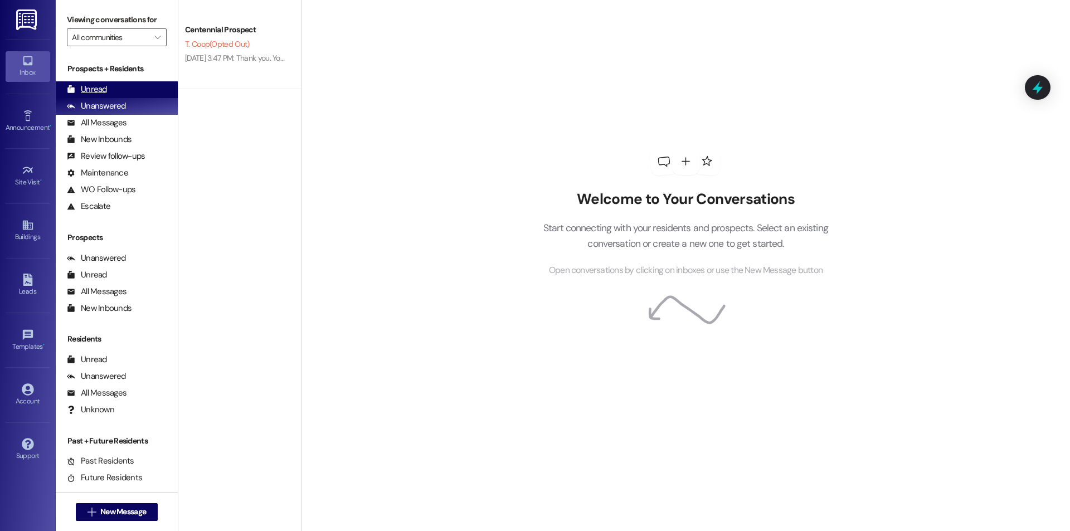
click at [126, 95] on div "Unread (0)" at bounding box center [117, 89] width 122 height 17
click at [84, 80] on div "Prospects + Residents Unread (0) Unread: Any message you haven't read yet will …" at bounding box center [117, 139] width 122 height 152
click at [82, 89] on div "Unread" at bounding box center [87, 90] width 40 height 12
click at [84, 81] on div "Unread (0)" at bounding box center [117, 89] width 122 height 17
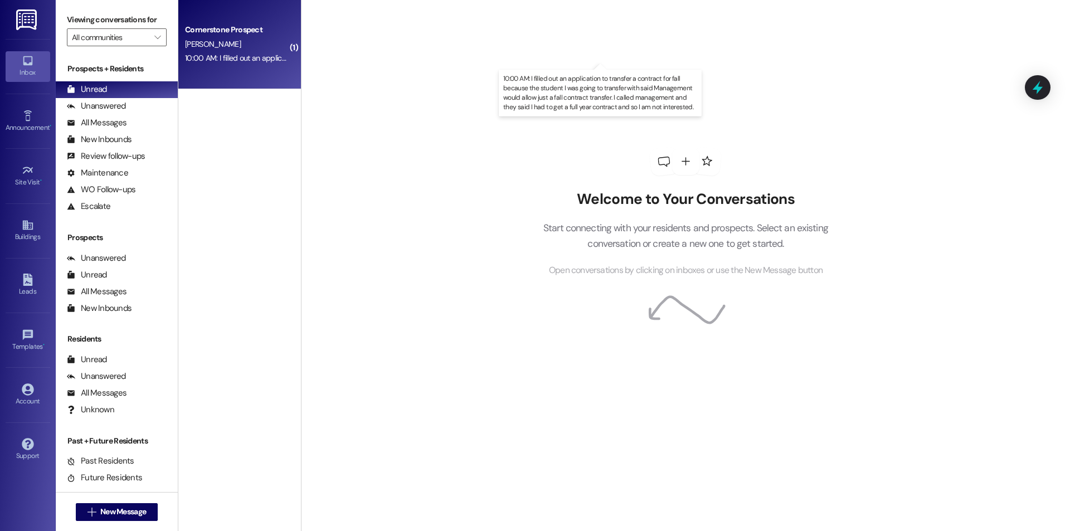
click at [231, 57] on div "10:00 AM: I filled out an application to transfer a contract for fall because t…" at bounding box center [612, 58] width 855 height 10
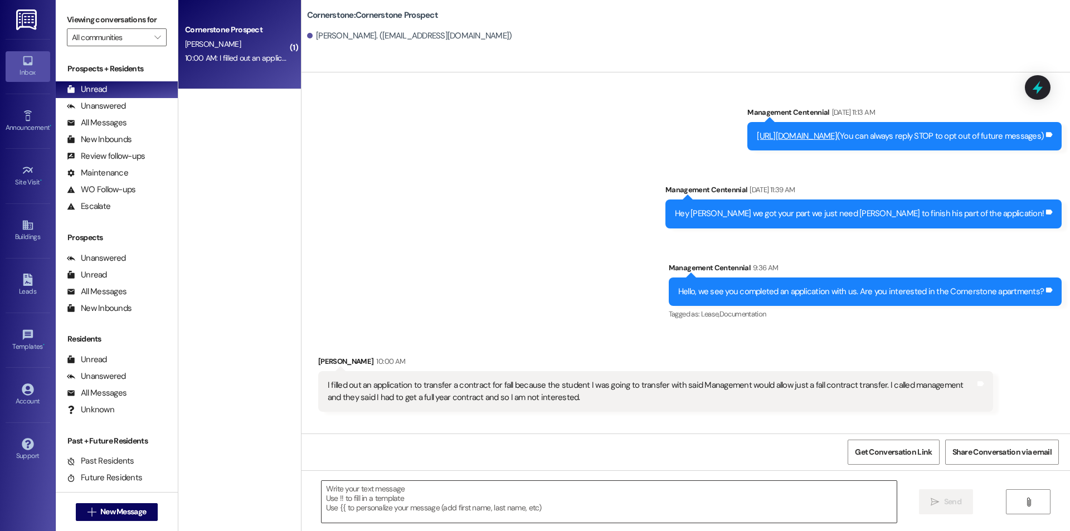
click at [426, 509] on textarea at bounding box center [608, 502] width 575 height 42
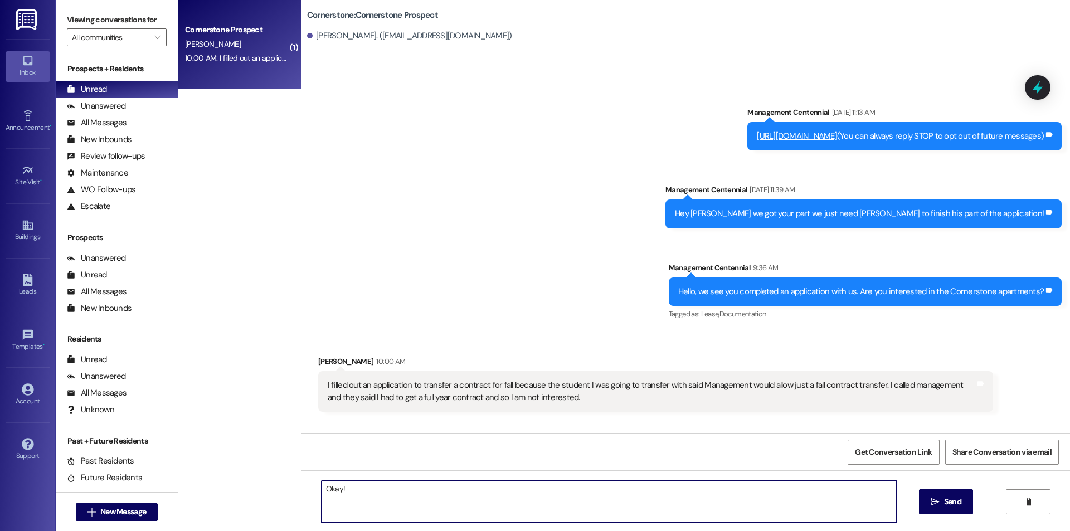
type textarea "Okay!"
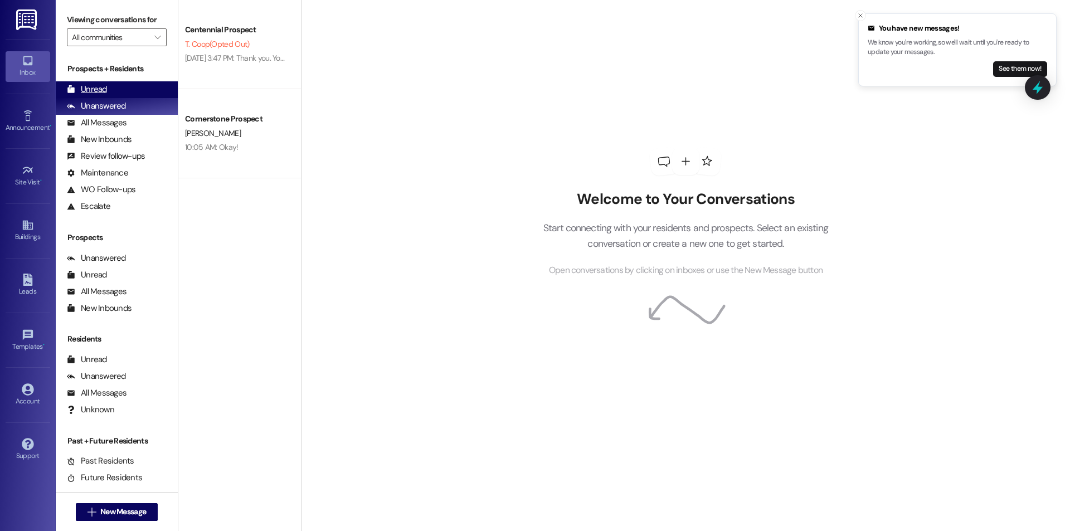
click at [131, 81] on div "Unread (0)" at bounding box center [117, 89] width 122 height 17
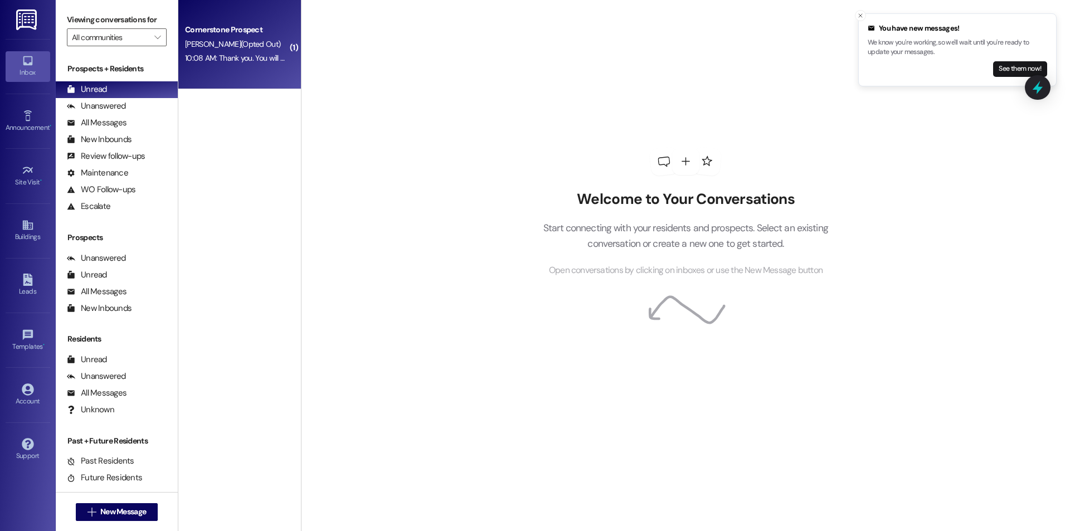
click at [253, 61] on div "10:08 AM: Thank you. You will no longer receive texts from this thread. Please …" at bounding box center [451, 58] width 532 height 10
